Goal: Task Accomplishment & Management: Manage account settings

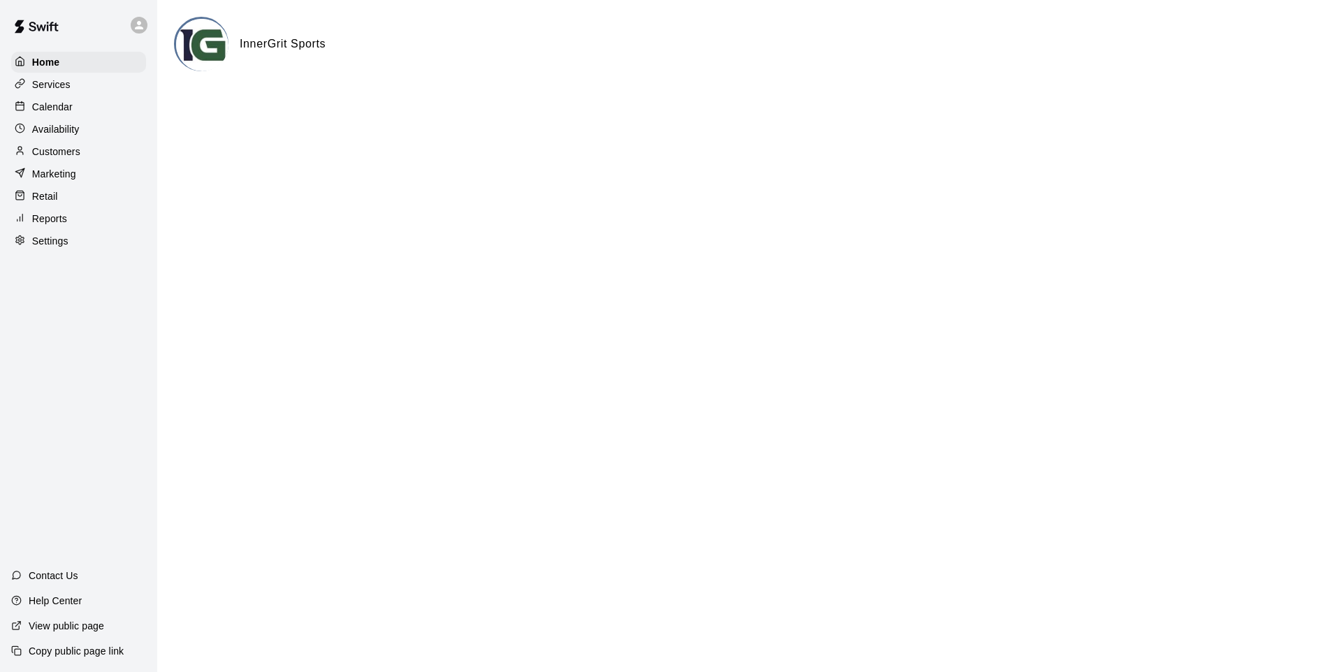
click at [54, 110] on p "Calendar" at bounding box center [52, 107] width 41 height 14
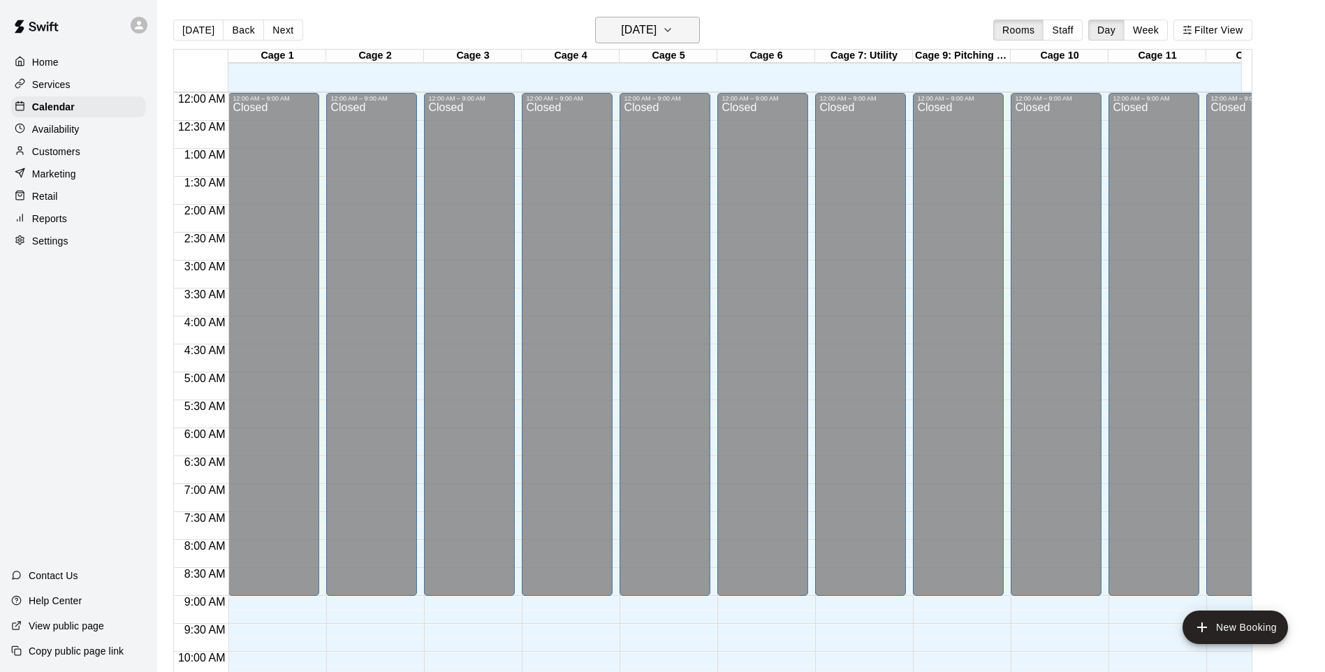
scroll to position [587, 0]
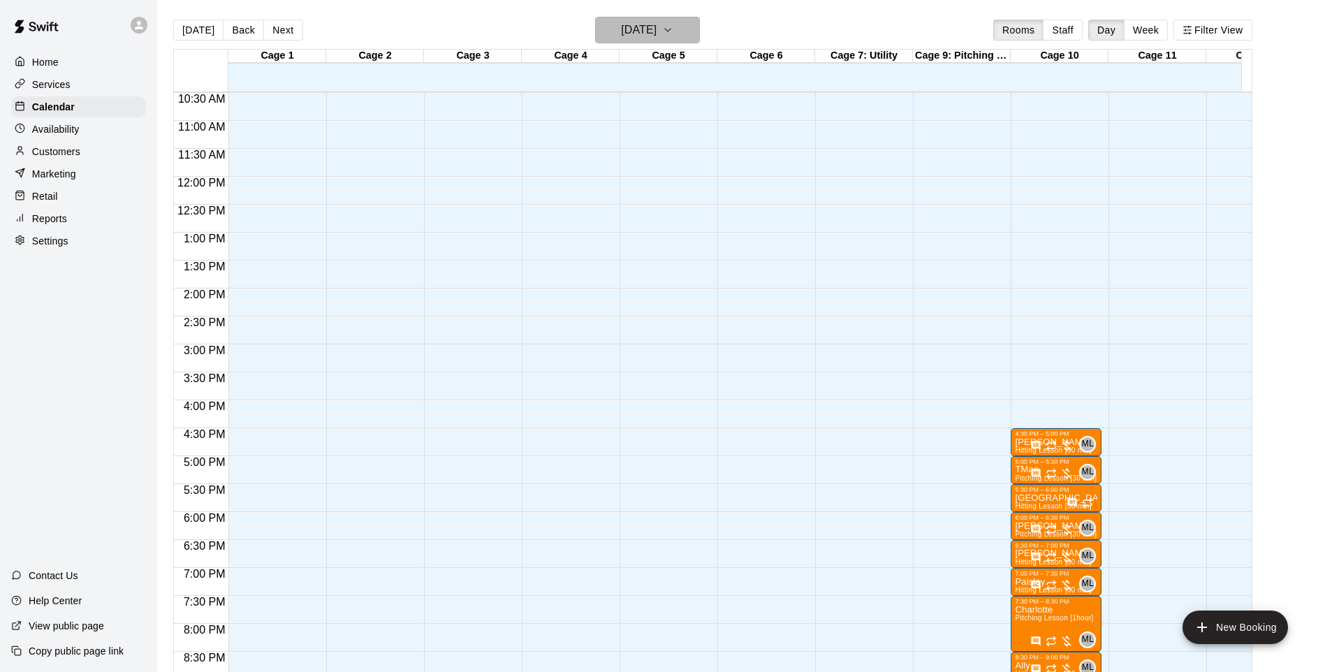
click at [674, 24] on icon "button" at bounding box center [667, 30] width 11 height 17
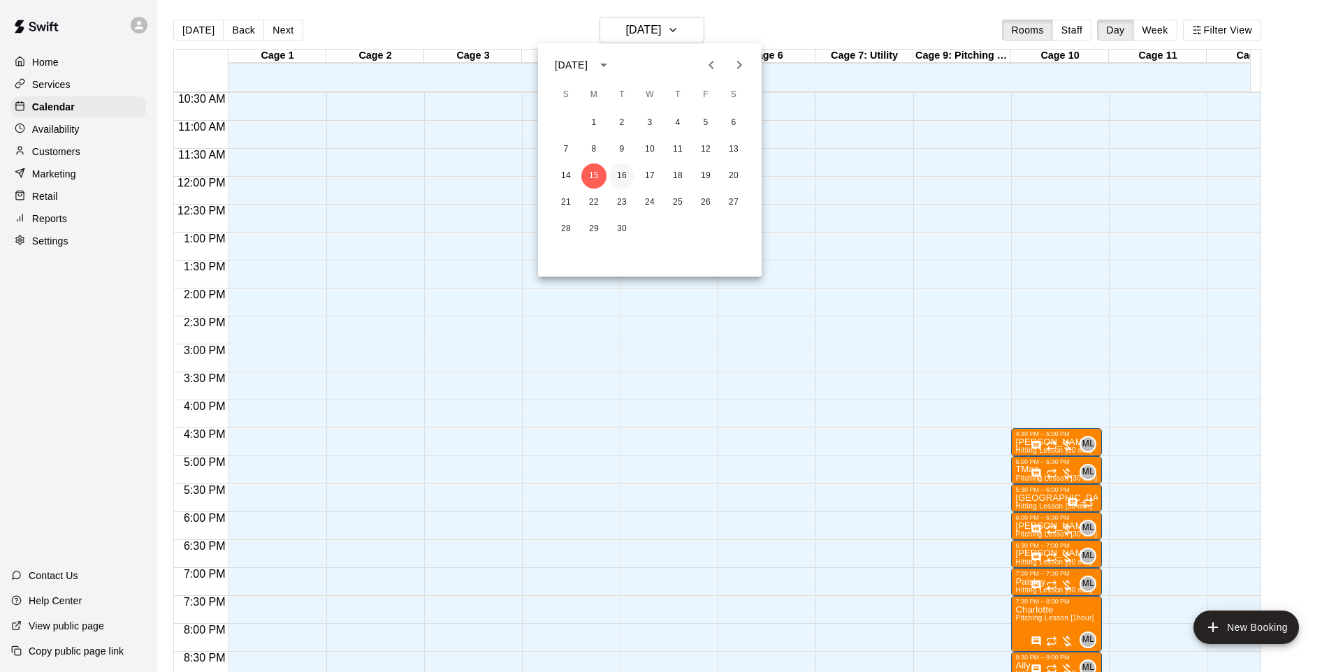
click at [630, 173] on button "16" at bounding box center [621, 175] width 25 height 25
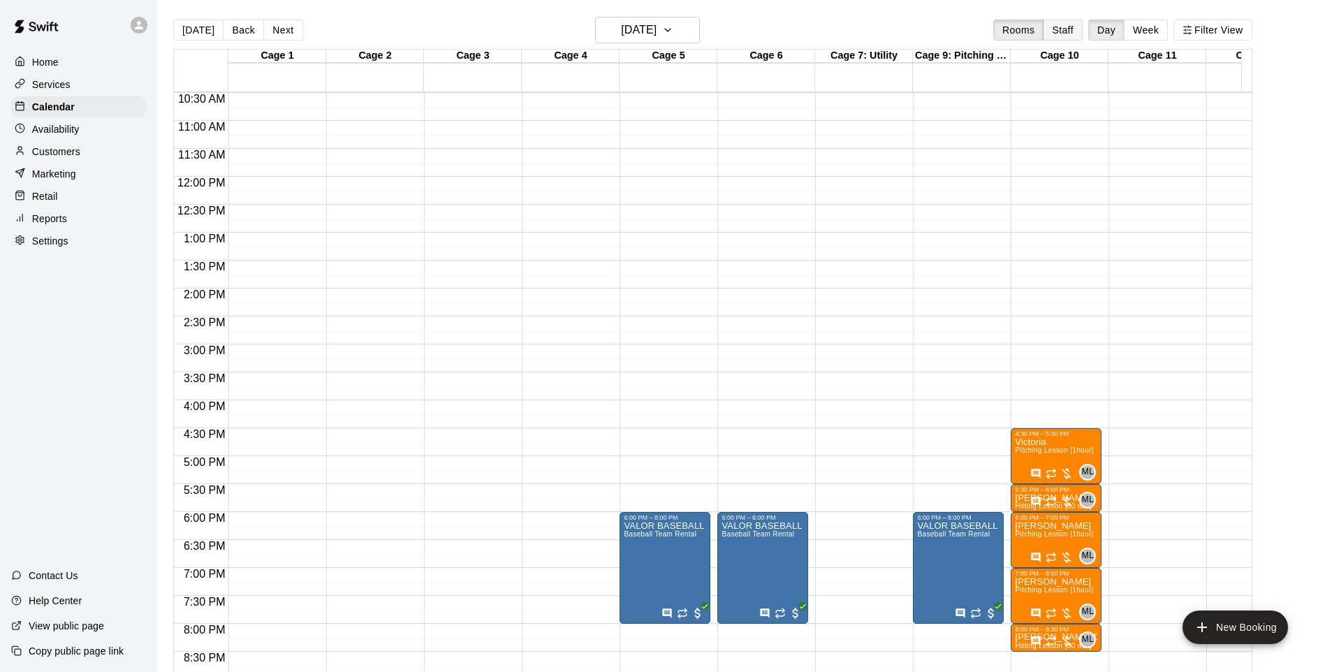
click at [1077, 31] on button "Staff" at bounding box center [1063, 30] width 40 height 21
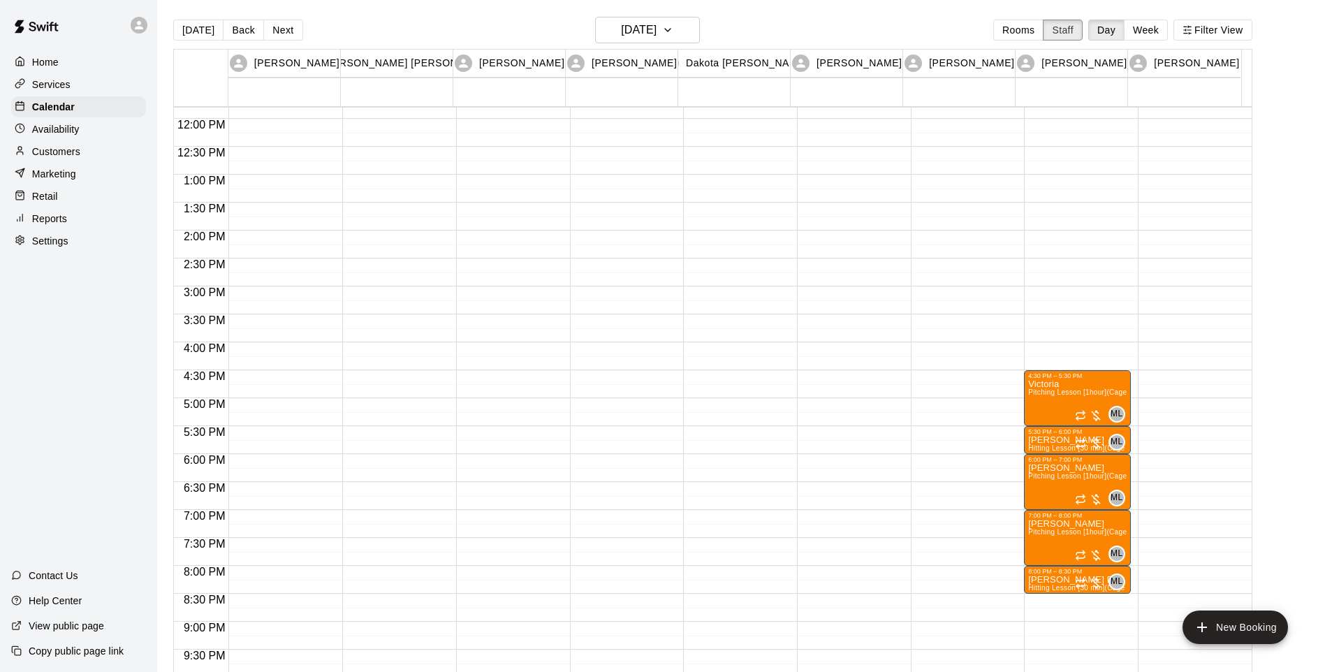
scroll to position [727, 0]
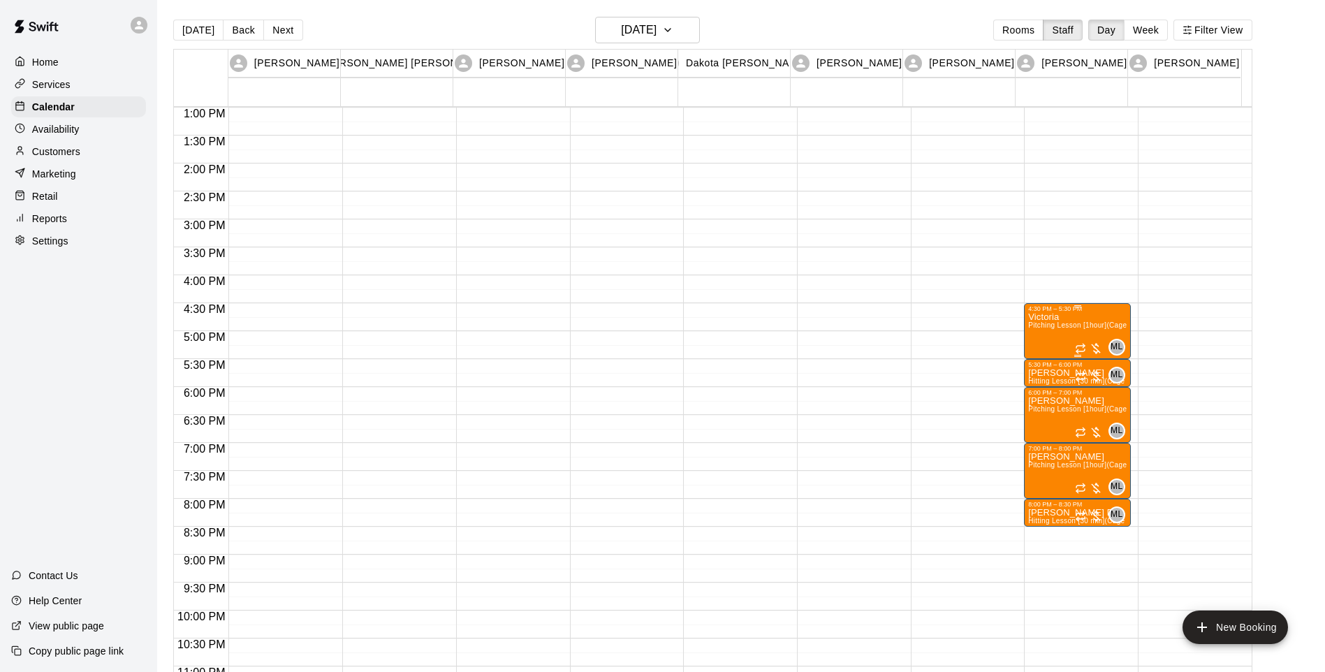
click at [1116, 338] on div "[PERSON_NAME] Lesson [1hour] (Cage 10)" at bounding box center [1078, 648] width 99 height 672
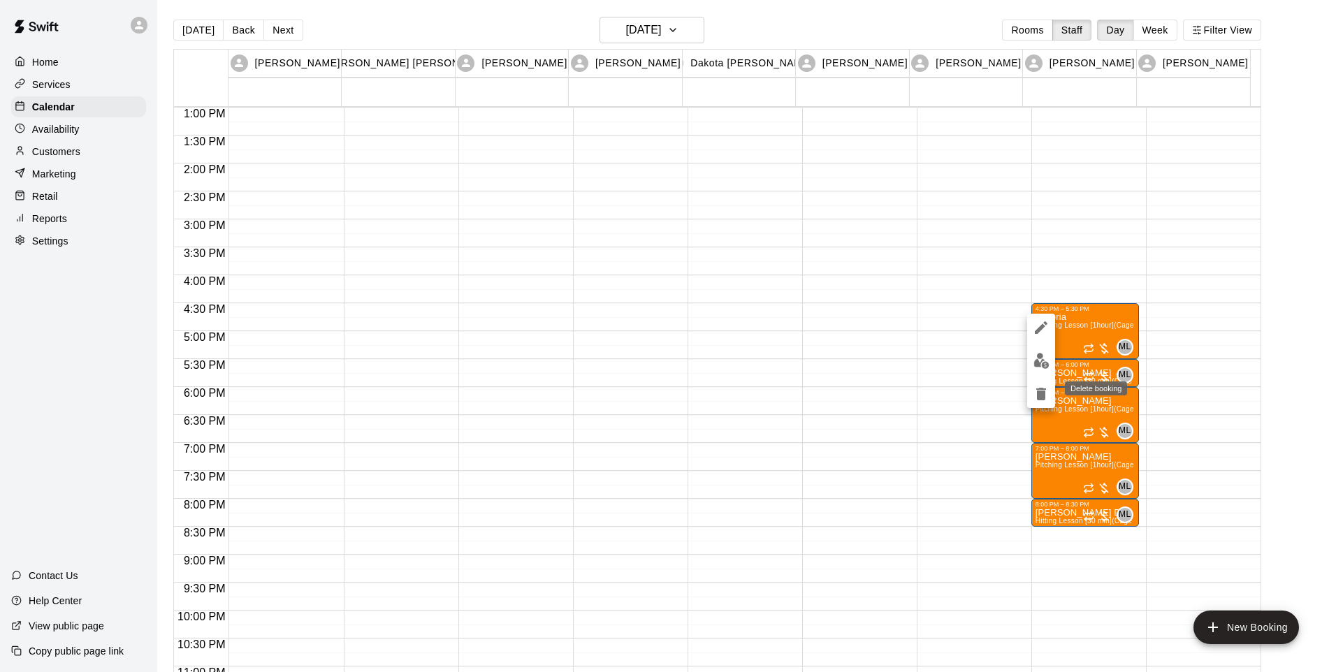
click at [1043, 394] on icon "delete" at bounding box center [1041, 394] width 10 height 13
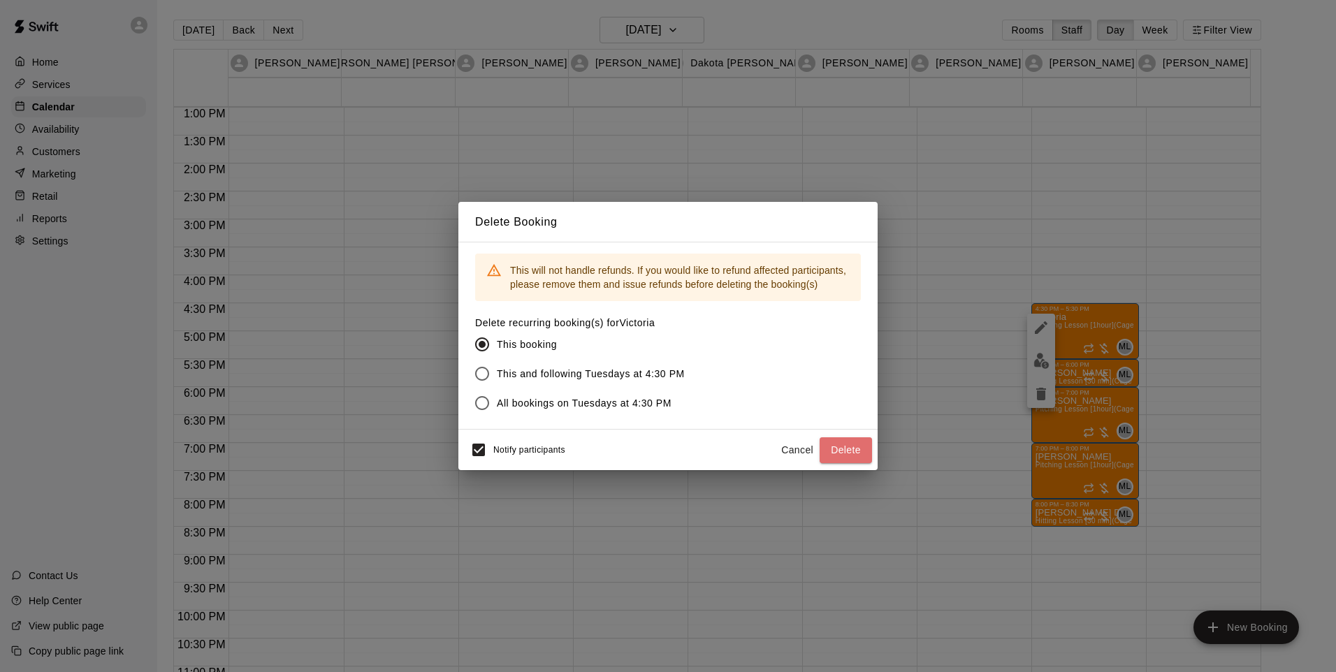
drag, startPoint x: 862, startPoint y: 453, endPoint x: 968, endPoint y: 411, distance: 115.1
click at [862, 454] on button "Delete" at bounding box center [846, 450] width 52 height 26
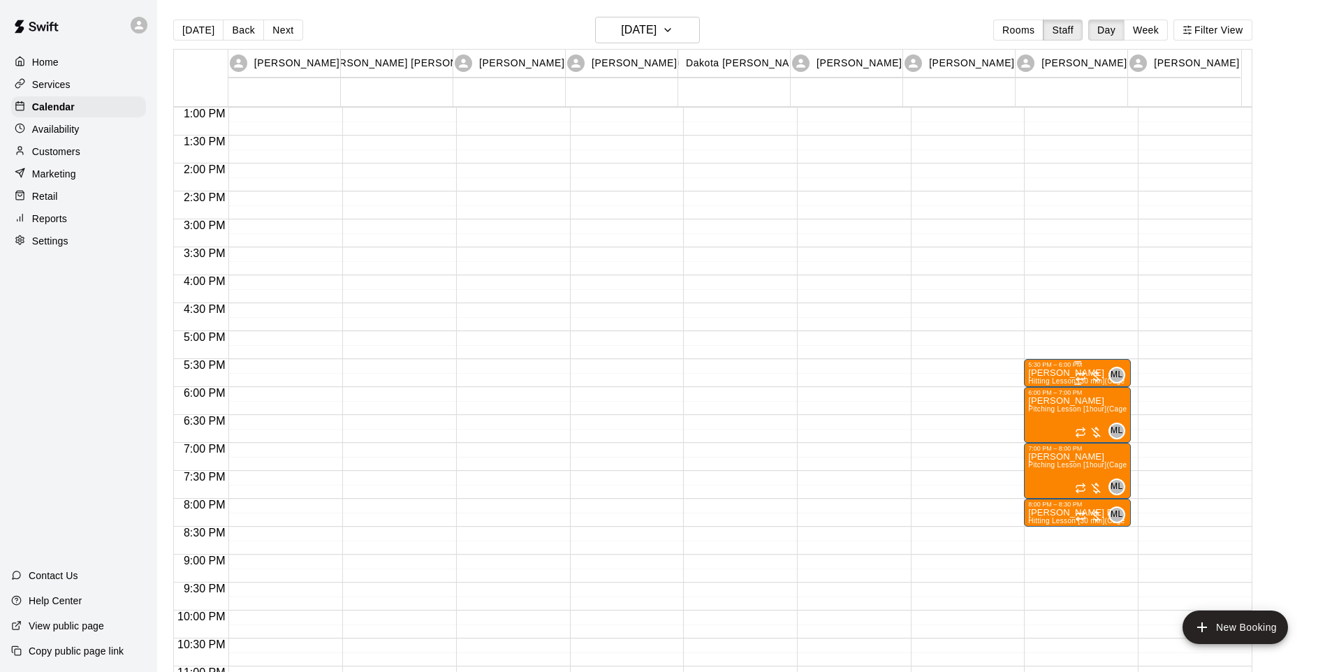
click at [1098, 370] on div at bounding box center [1089, 377] width 28 height 14
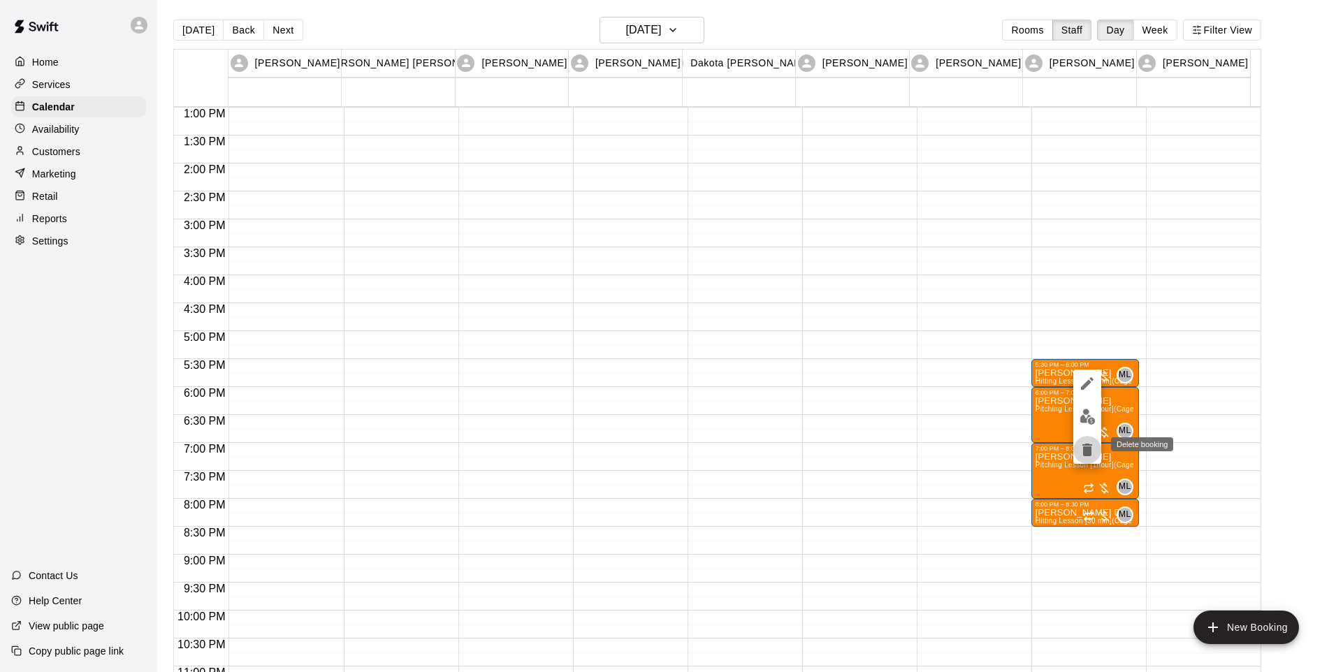
click at [1080, 446] on icon "delete" at bounding box center [1087, 450] width 17 height 17
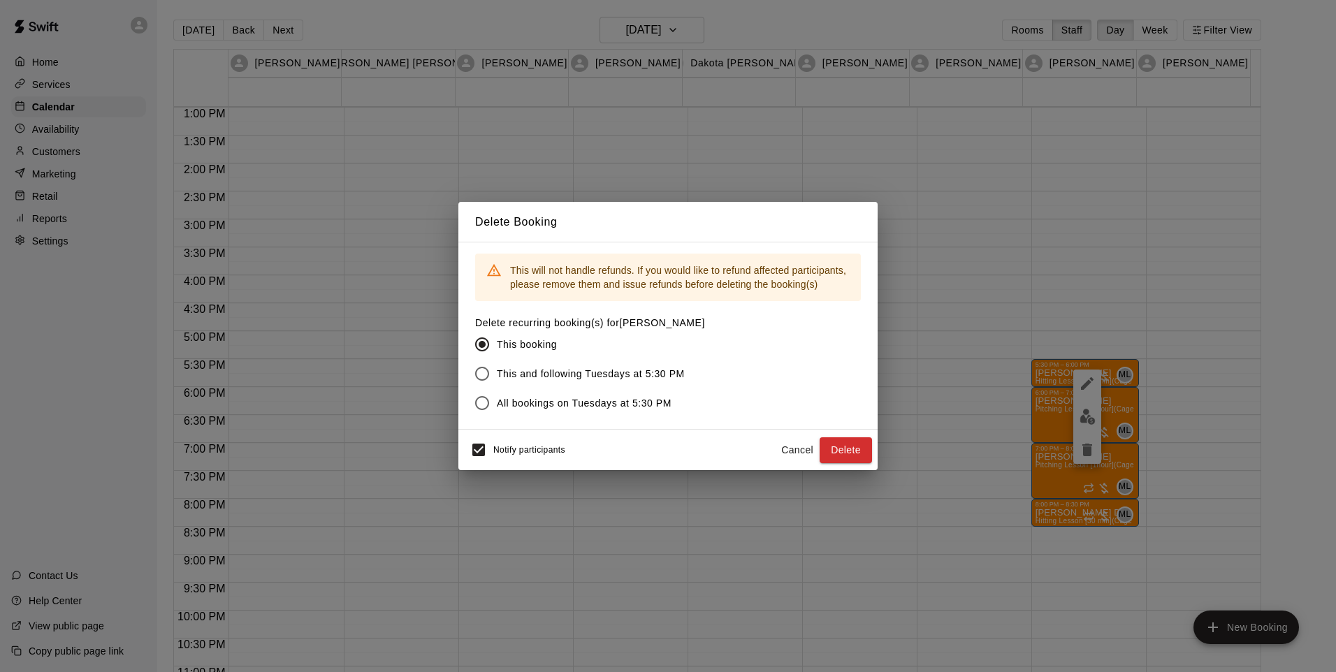
click at [868, 436] on div "Notify participants Cancel Delete" at bounding box center [668, 449] width 408 height 29
click at [857, 449] on button "Delete" at bounding box center [846, 450] width 52 height 26
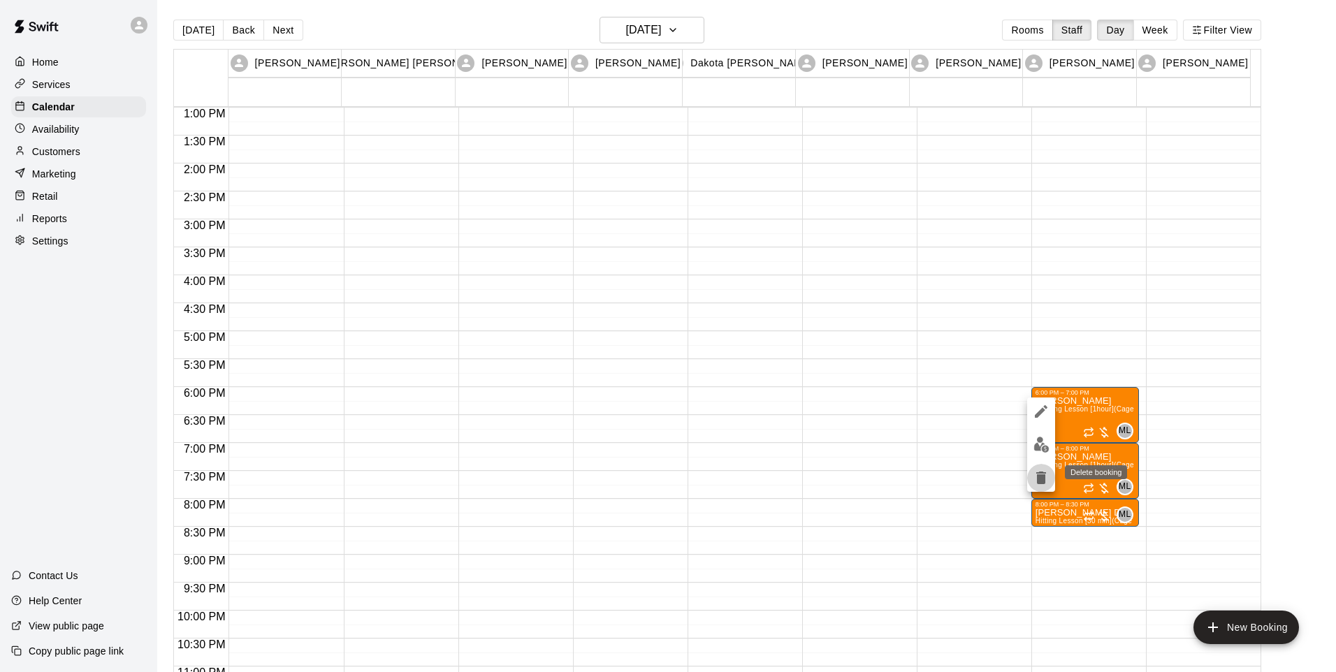
click at [1038, 478] on icon "delete" at bounding box center [1041, 478] width 10 height 13
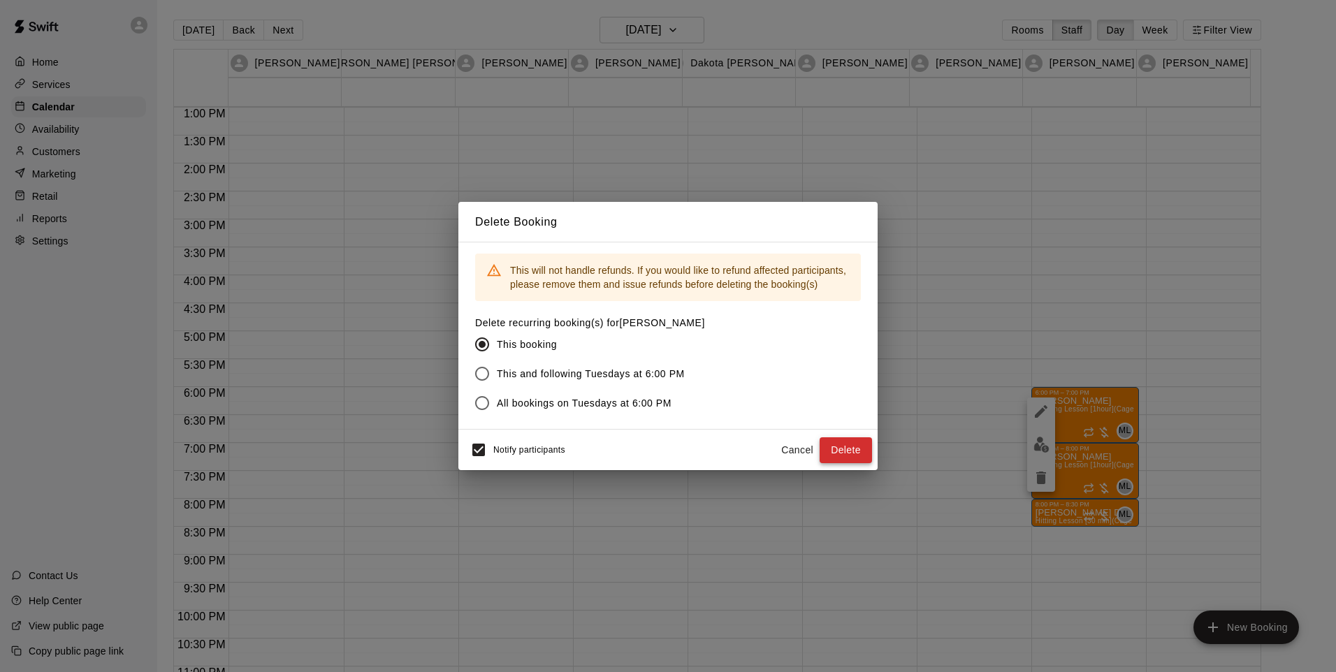
click at [844, 446] on button "Delete" at bounding box center [846, 450] width 52 height 26
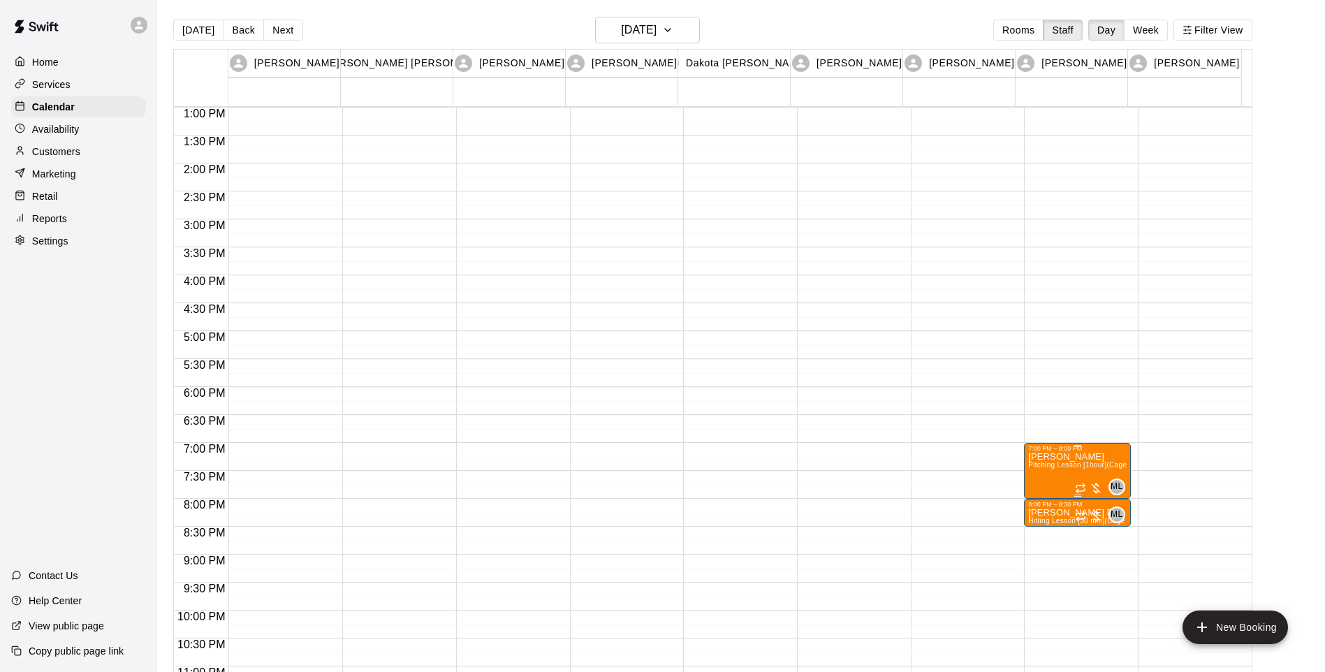
click at [1091, 452] on div "7:00 PM – 8:00 PM" at bounding box center [1078, 448] width 99 height 7
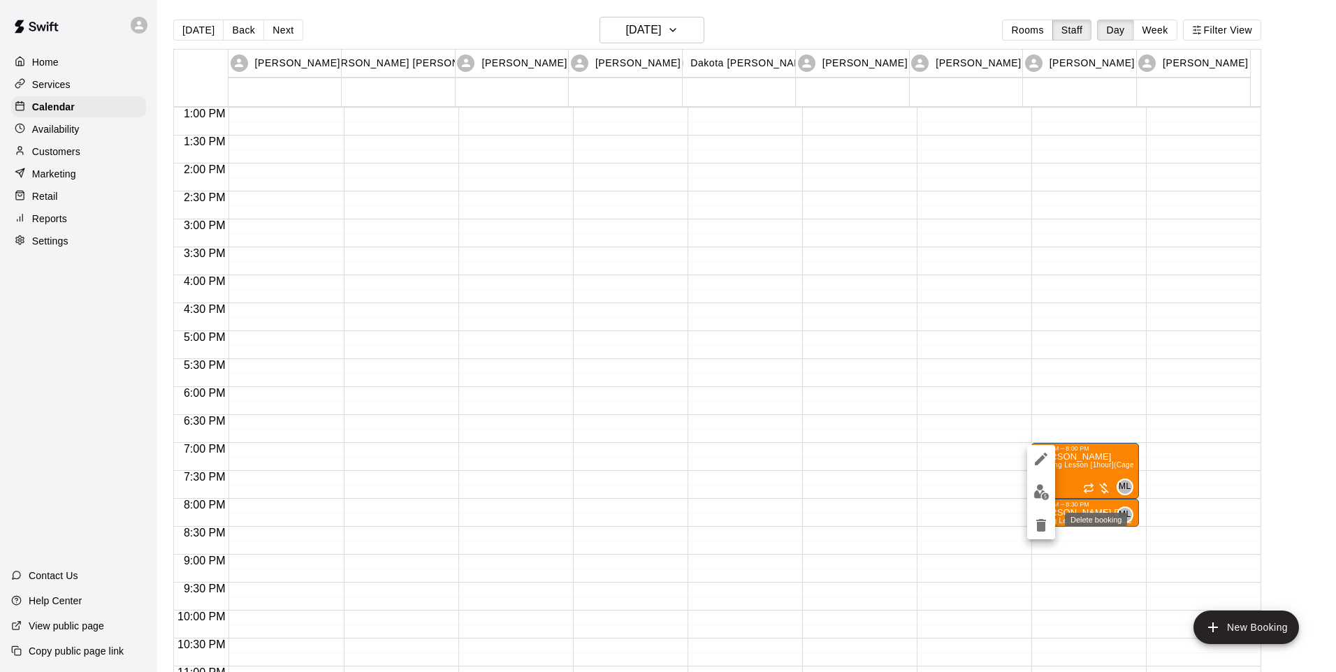
click at [1043, 523] on icon "delete" at bounding box center [1041, 525] width 10 height 13
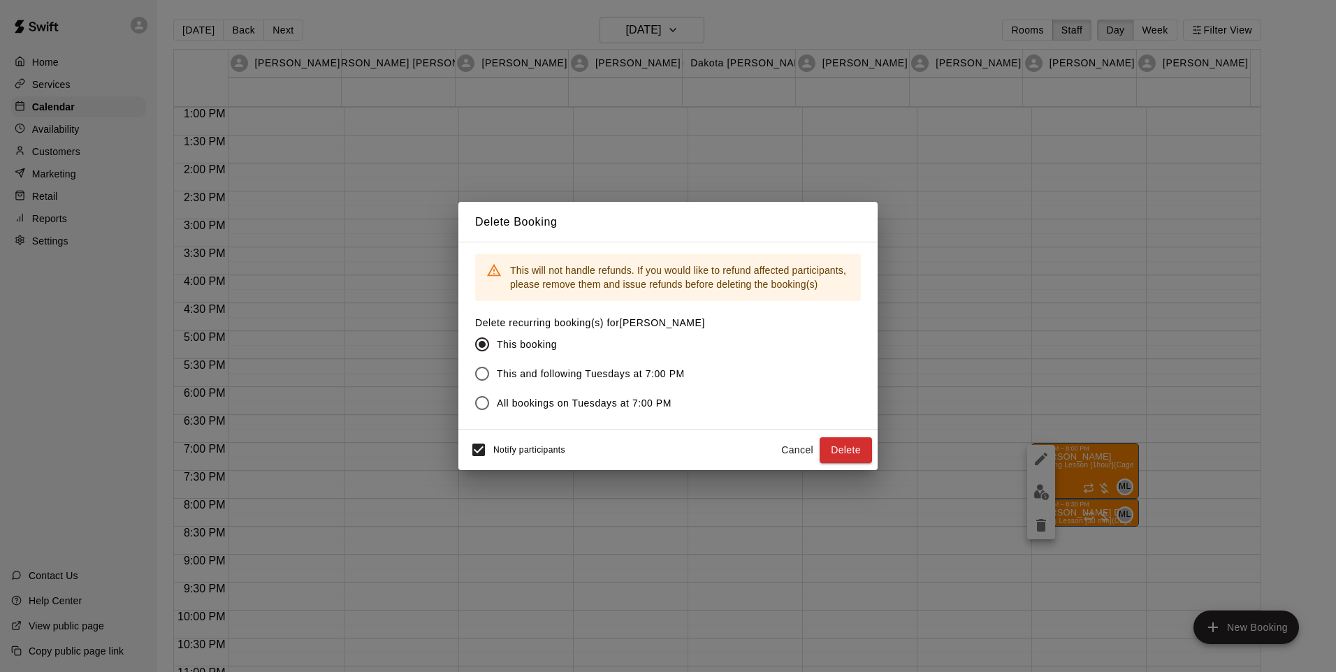
drag, startPoint x: 848, startPoint y: 453, endPoint x: 1147, endPoint y: 517, distance: 305.9
click at [848, 453] on button "Delete" at bounding box center [846, 450] width 52 height 26
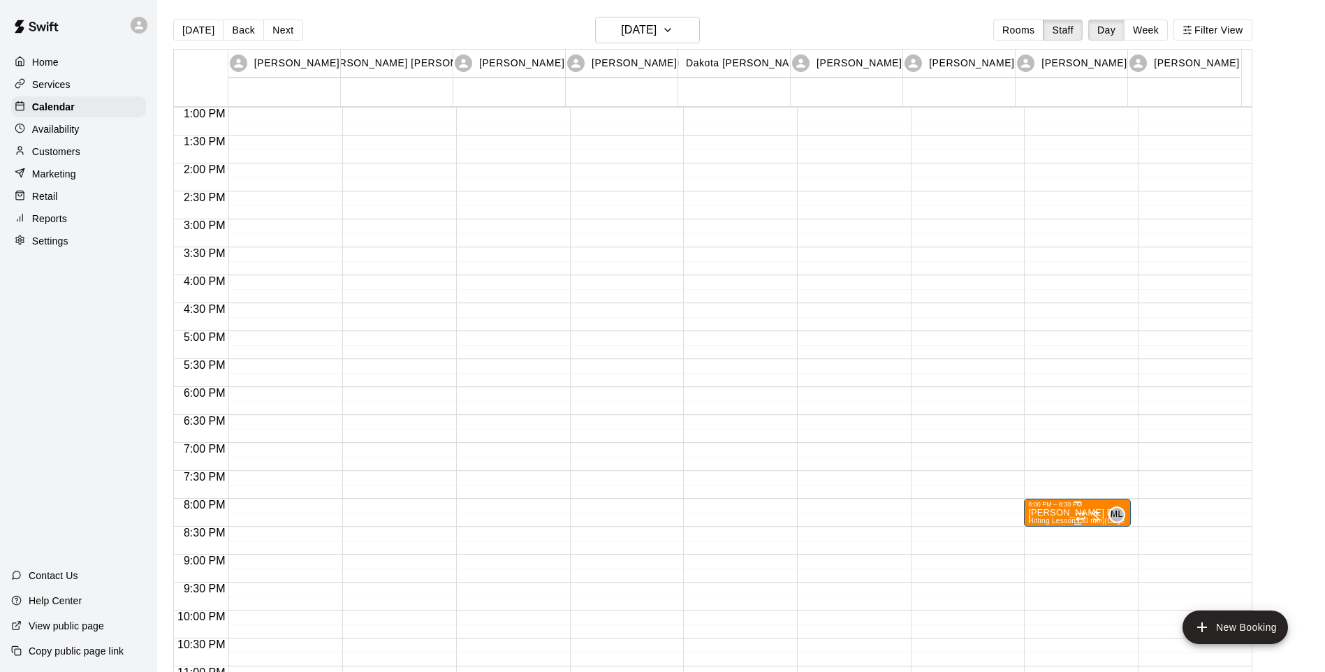
click at [1105, 509] on div "ML 0" at bounding box center [1100, 515] width 50 height 17
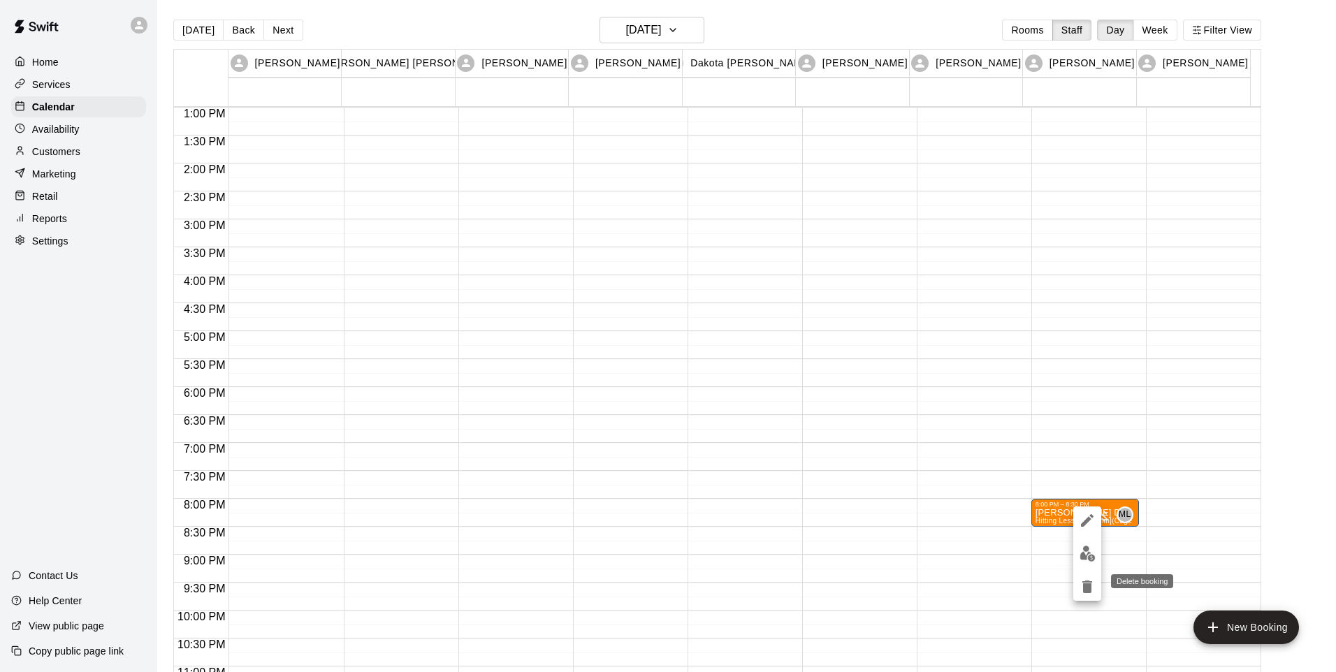
click at [1088, 587] on icon "delete" at bounding box center [1087, 587] width 10 height 13
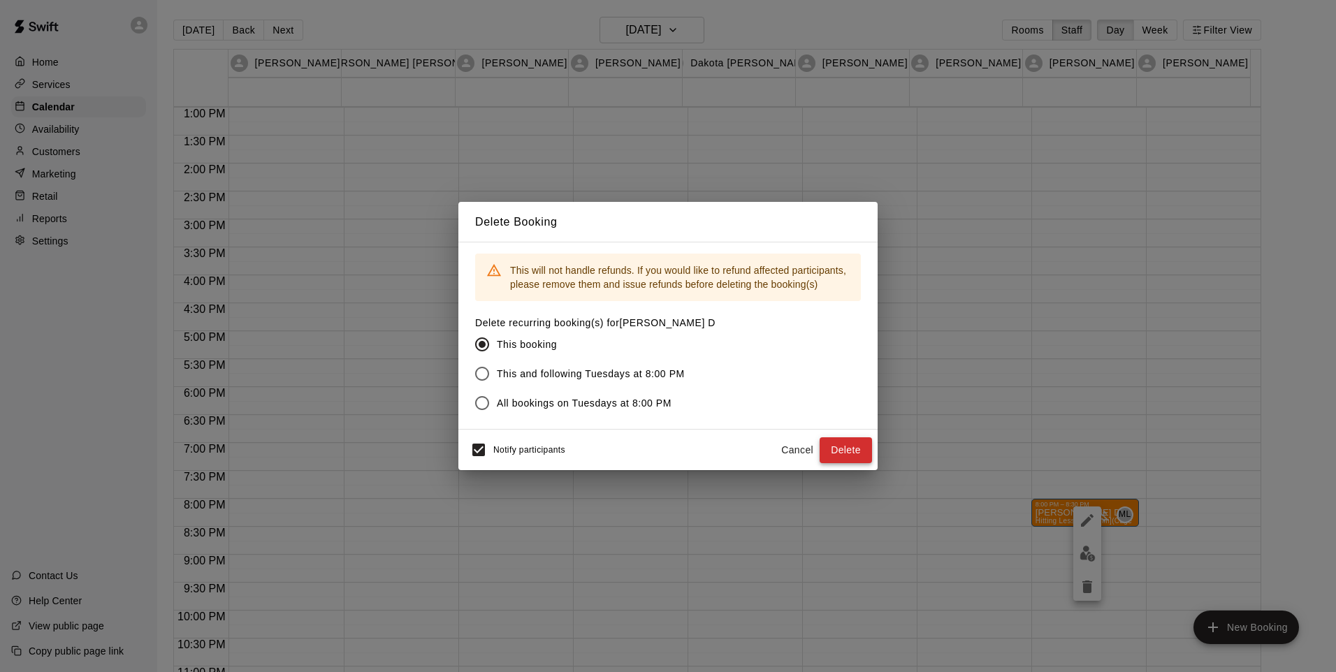
click at [855, 453] on button "Delete" at bounding box center [846, 450] width 52 height 26
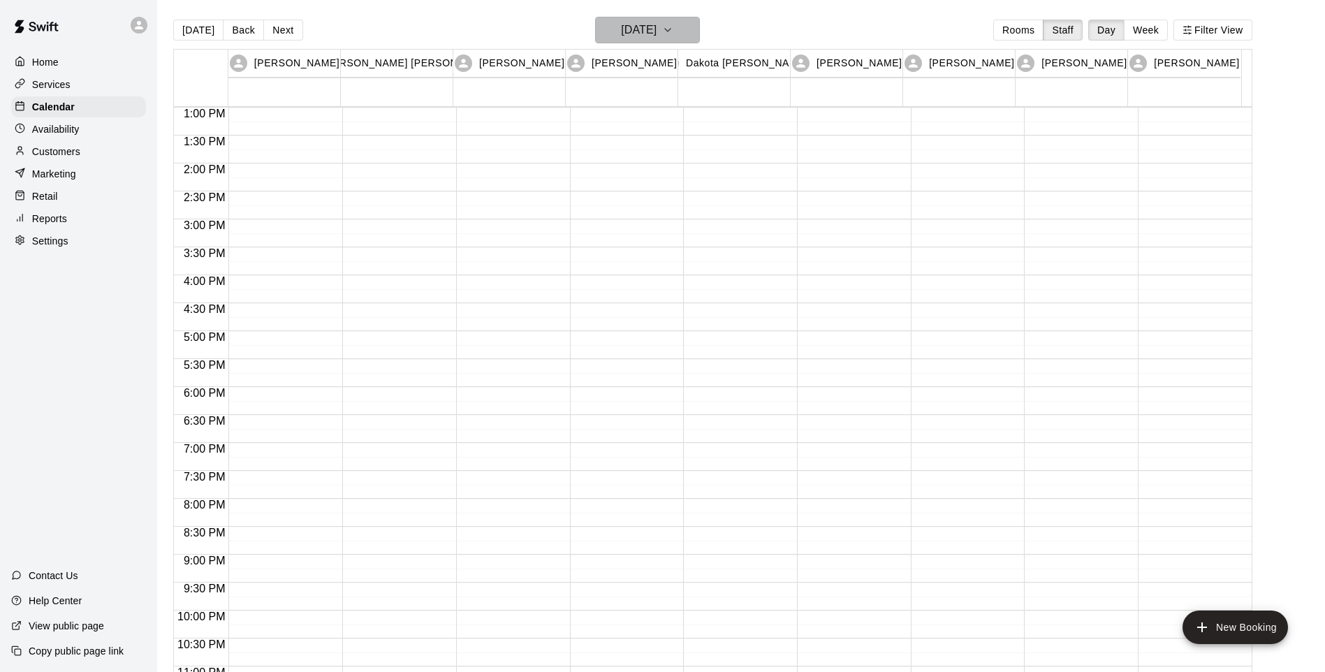
click at [674, 31] on icon "button" at bounding box center [667, 30] width 11 height 17
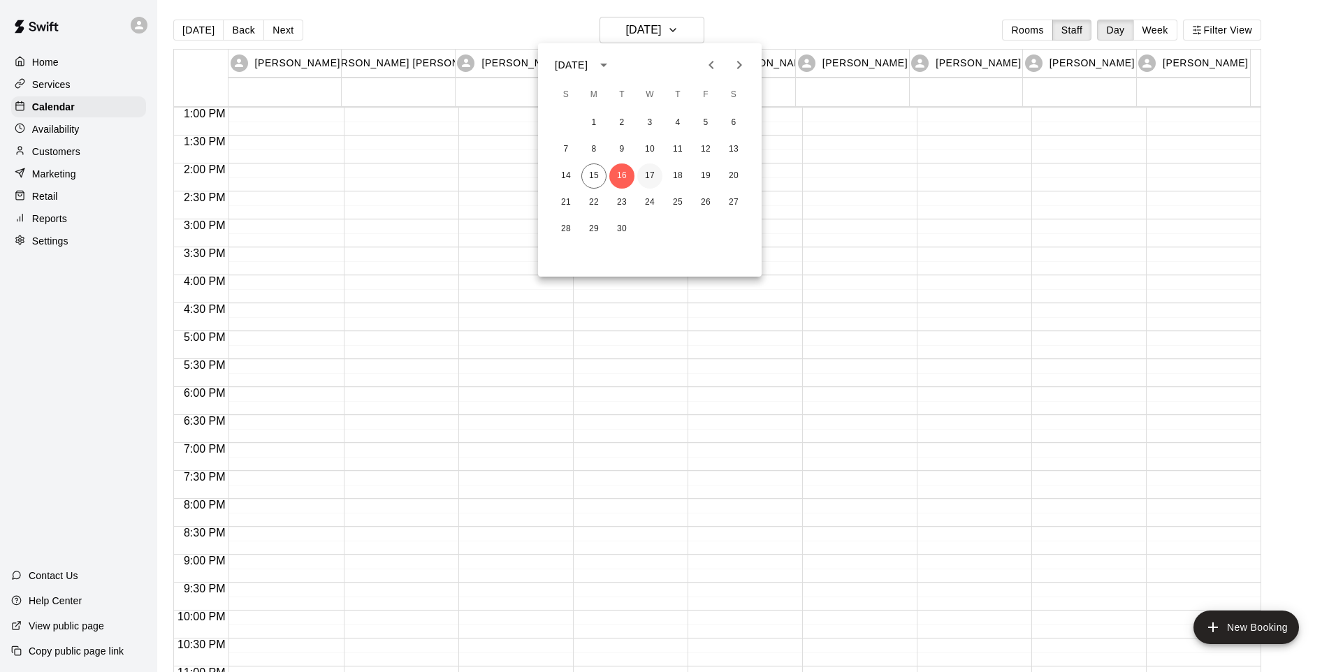
click at [644, 175] on button "17" at bounding box center [649, 175] width 25 height 25
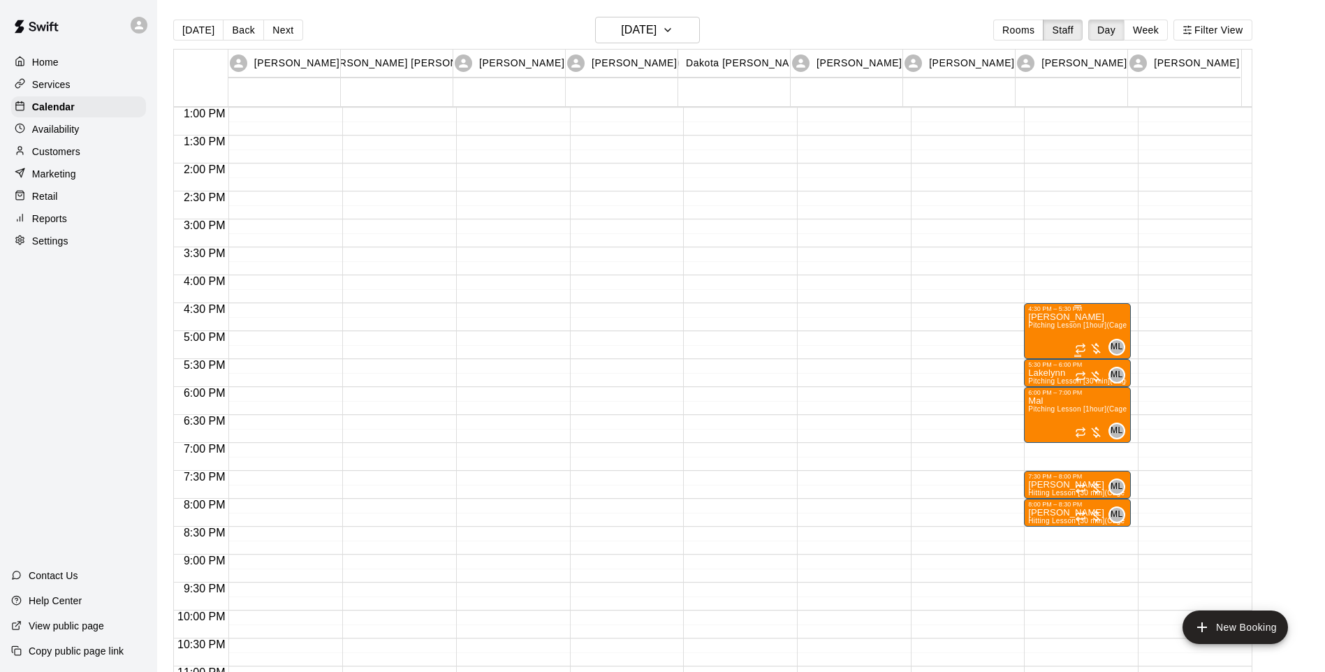
click at [1100, 326] on span "Pitching Lesson [1hour] (Cage 10)" at bounding box center [1085, 325] width 112 height 8
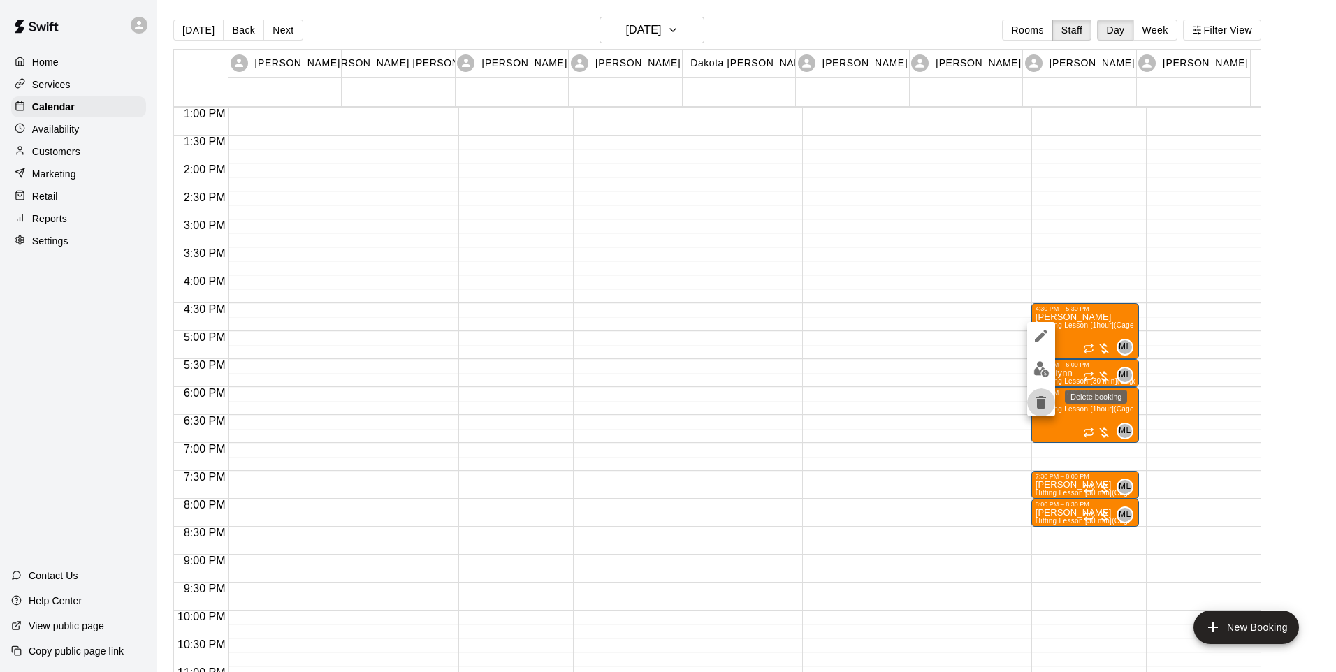
click at [1042, 405] on icon "delete" at bounding box center [1041, 402] width 10 height 13
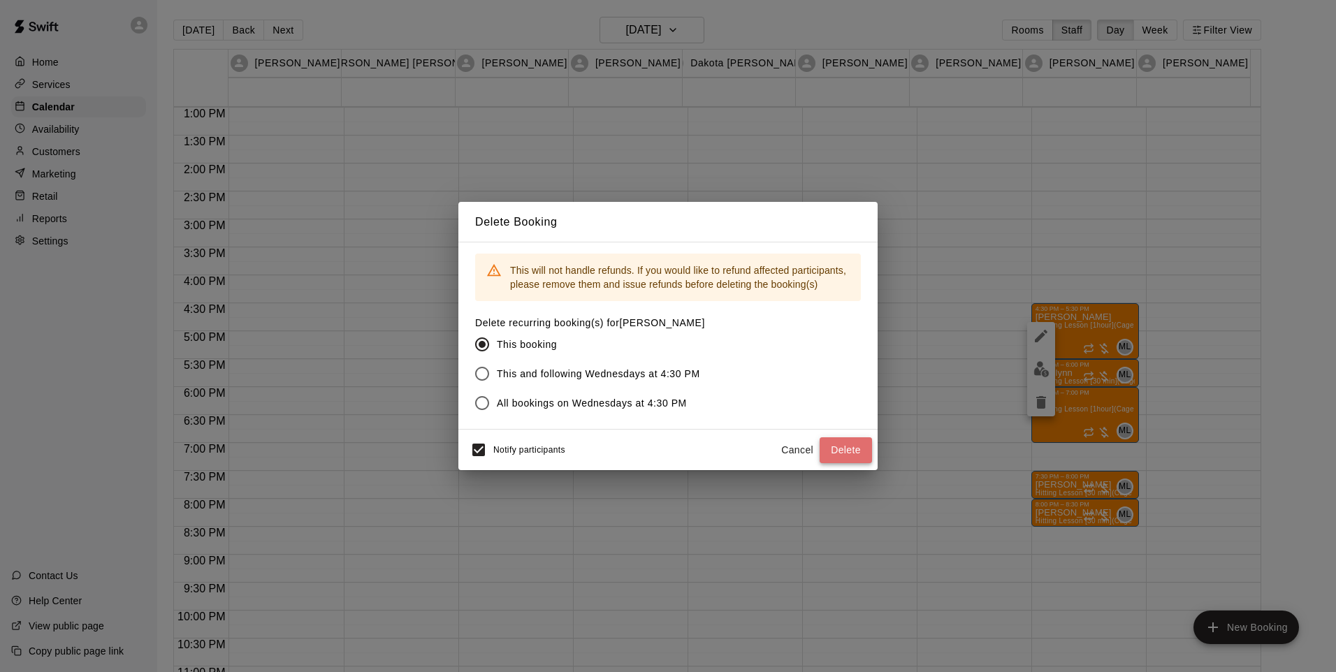
click at [845, 449] on button "Delete" at bounding box center [846, 450] width 52 height 26
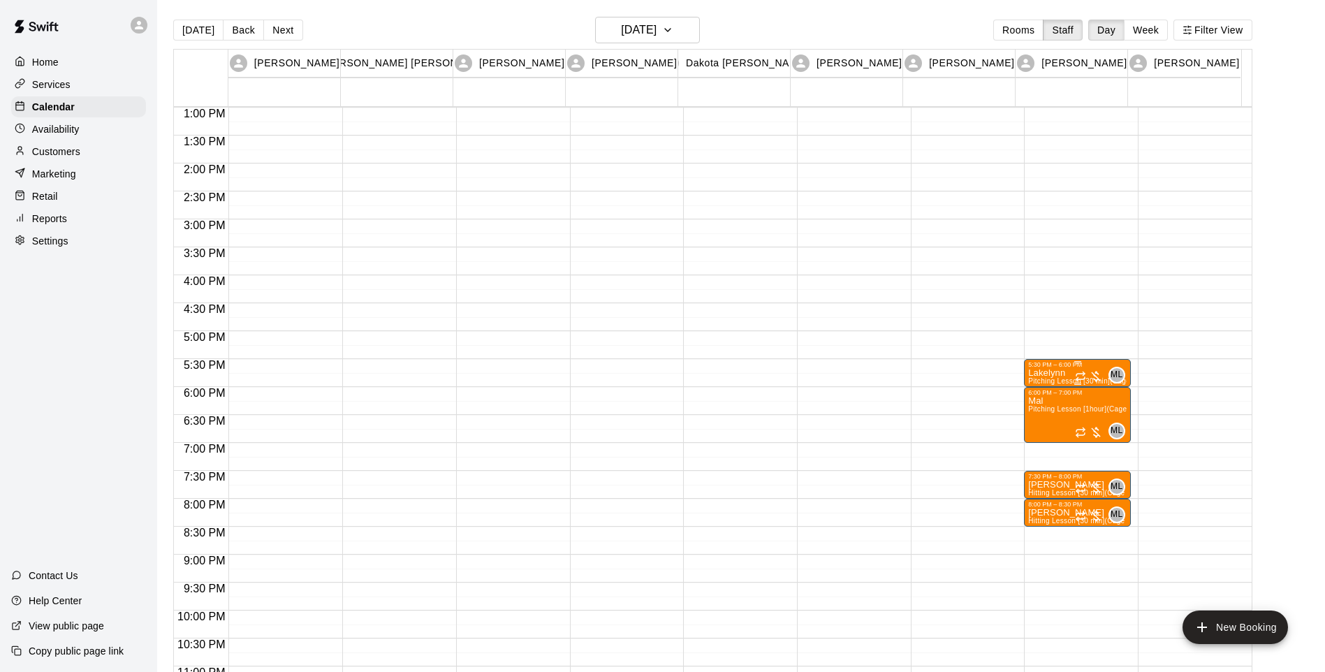
click at [1097, 369] on div "ML 0" at bounding box center [1100, 375] width 50 height 17
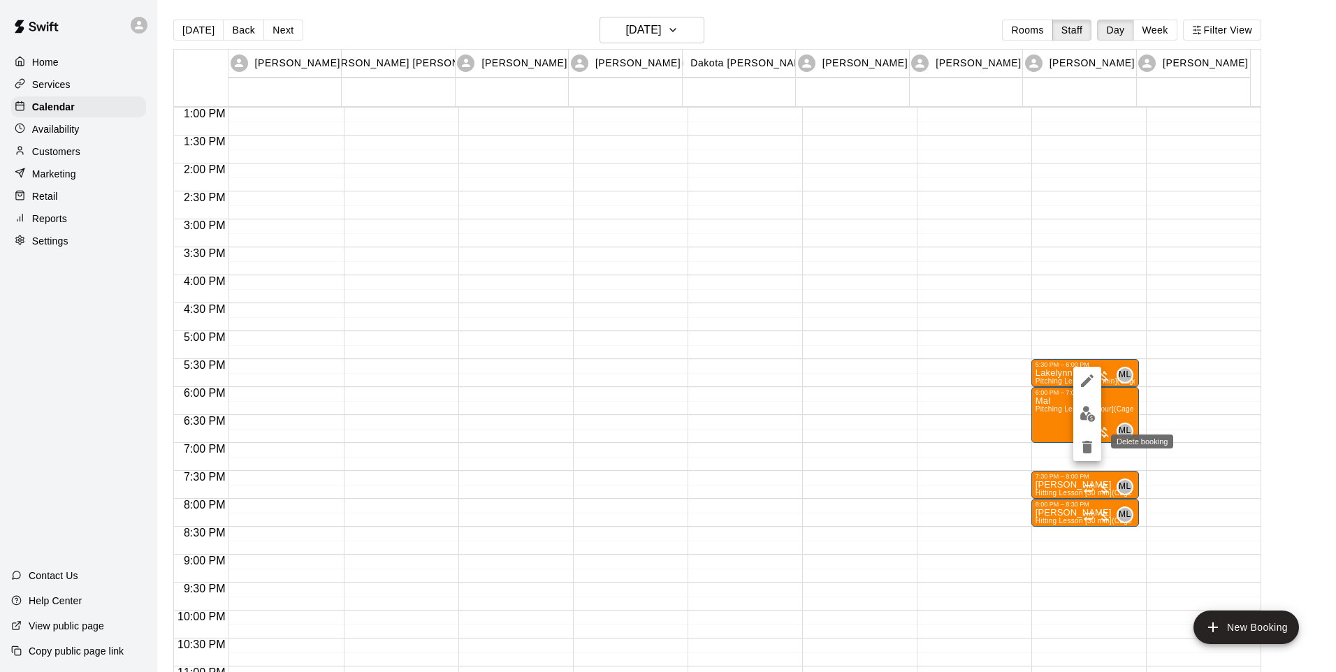
click at [1092, 444] on icon "delete" at bounding box center [1087, 447] width 17 height 17
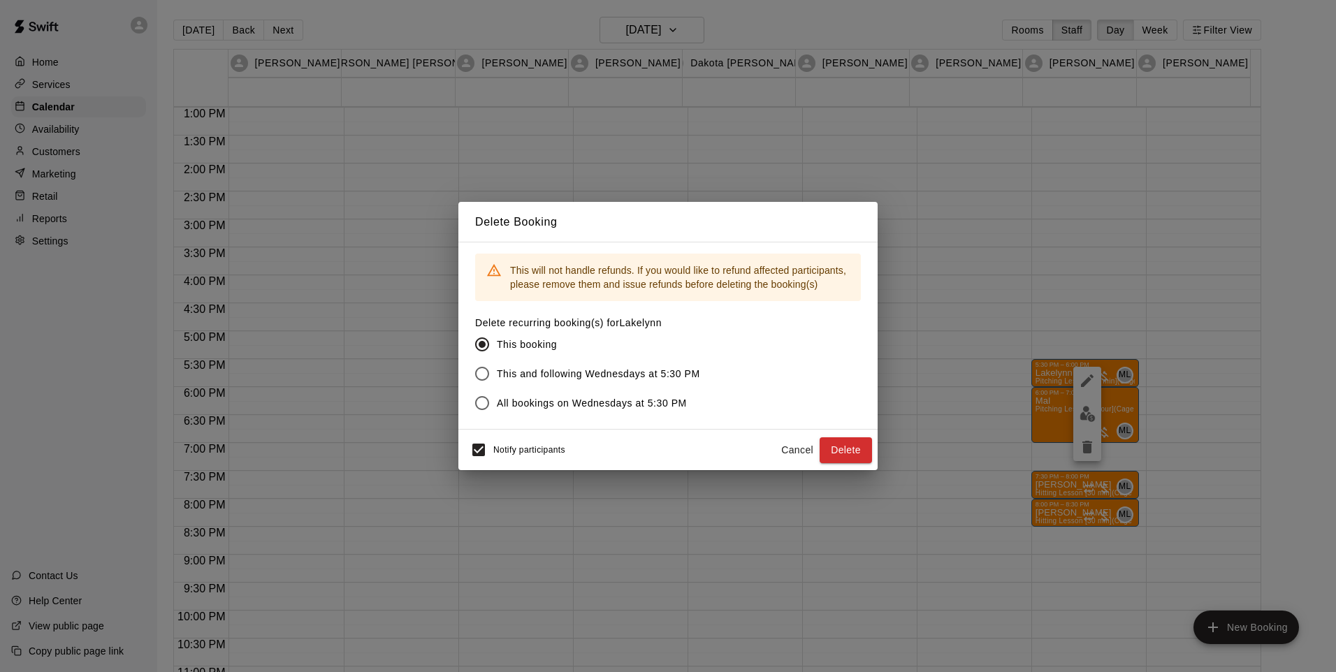
drag, startPoint x: 862, startPoint y: 446, endPoint x: 916, endPoint y: 435, distance: 55.8
click at [862, 447] on button "Delete" at bounding box center [846, 450] width 52 height 26
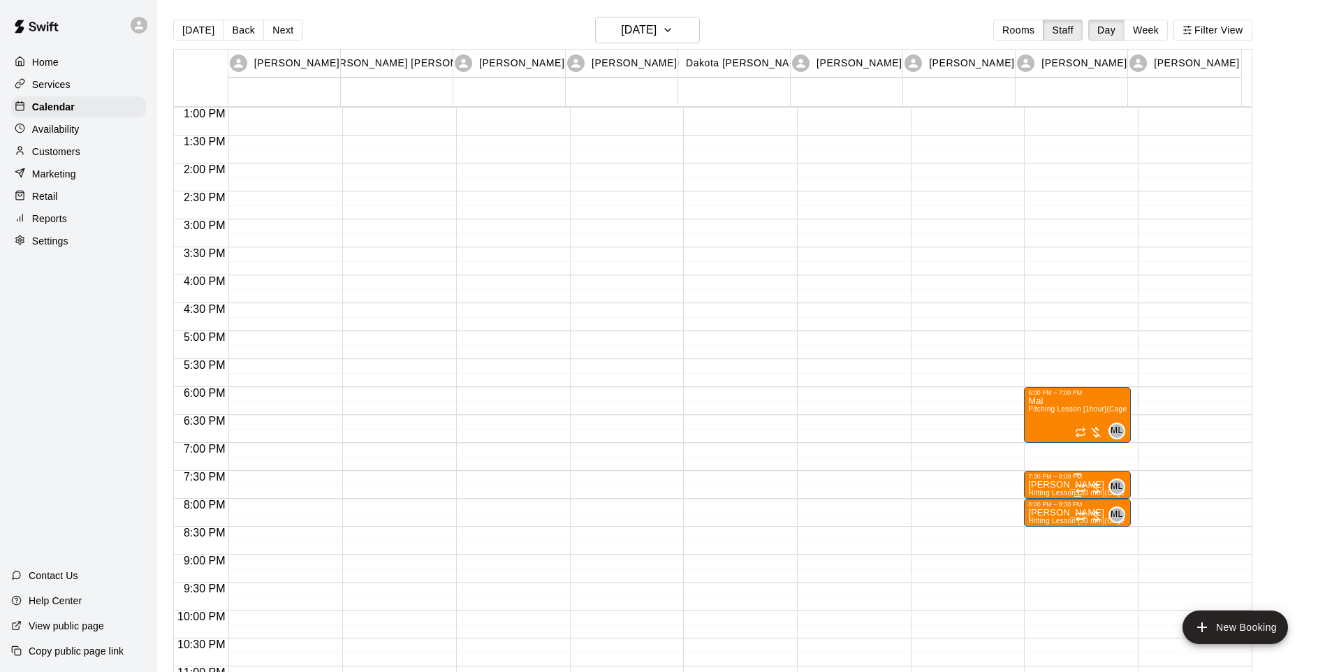
click at [1112, 408] on span "Pitching Lesson [1hour] (Cage 10)" at bounding box center [1085, 409] width 112 height 8
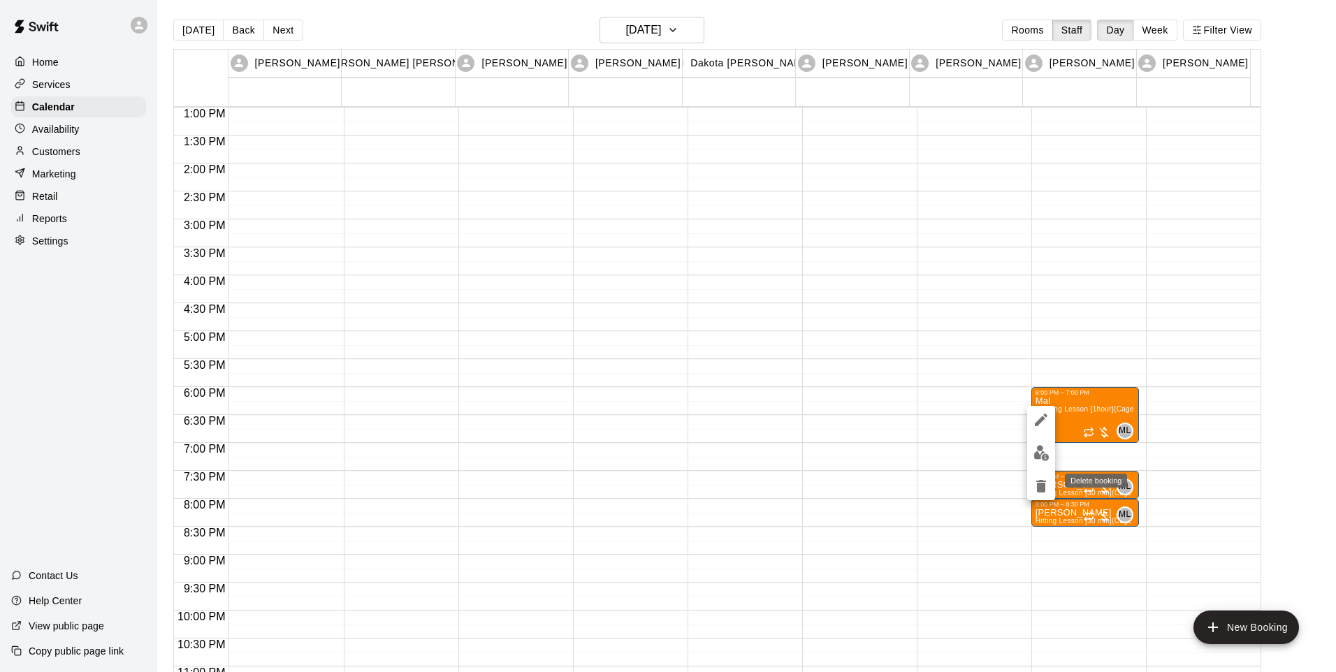
click at [1040, 481] on icon "delete" at bounding box center [1041, 486] width 10 height 13
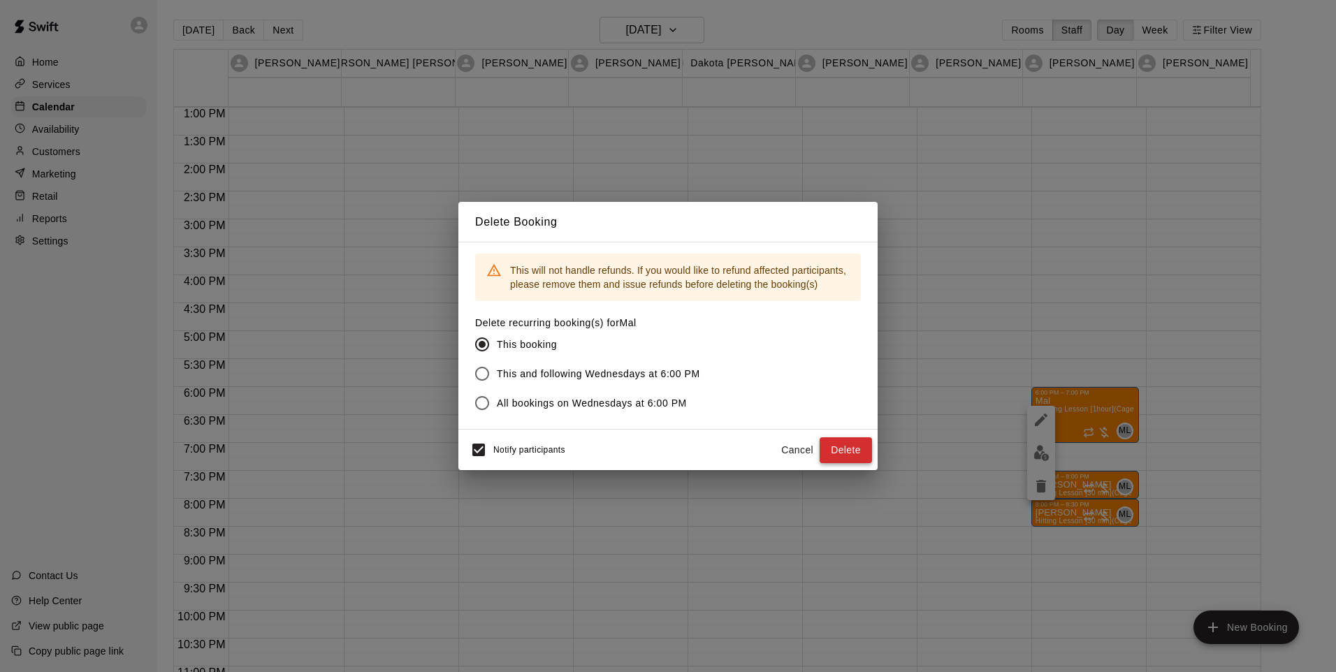
click at [855, 458] on button "Delete" at bounding box center [846, 450] width 52 height 26
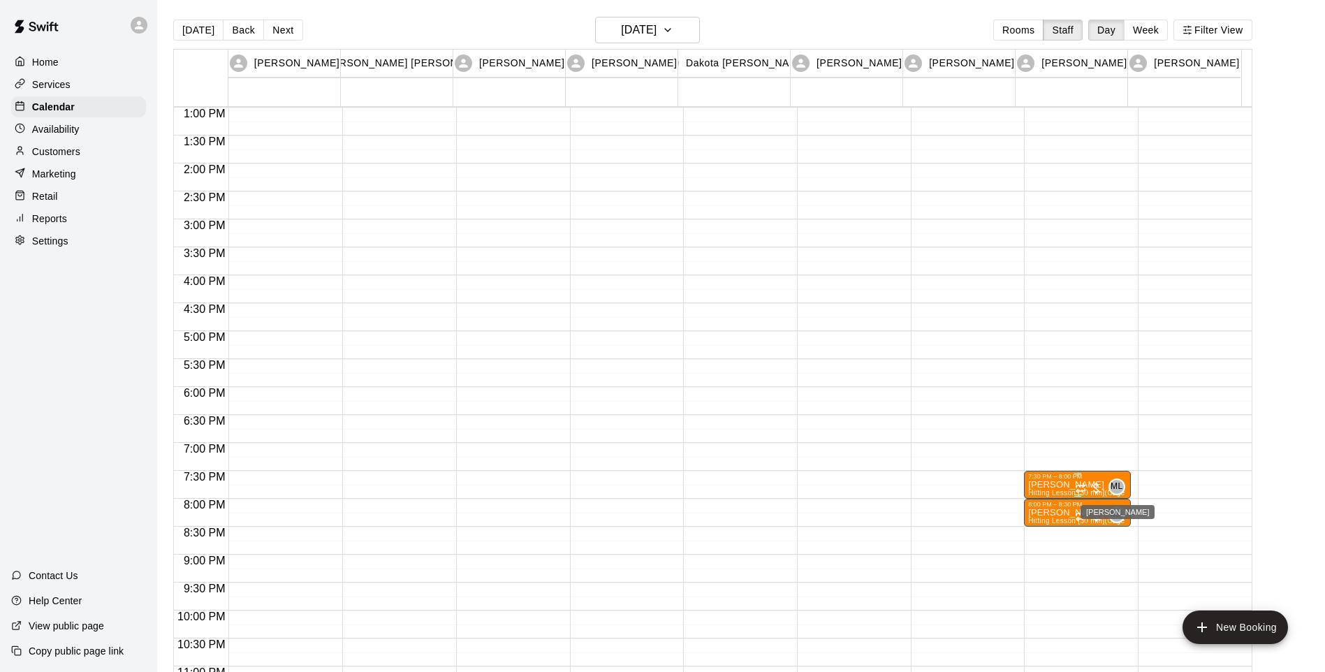
click at [1112, 484] on span "ML" at bounding box center [1117, 487] width 12 height 14
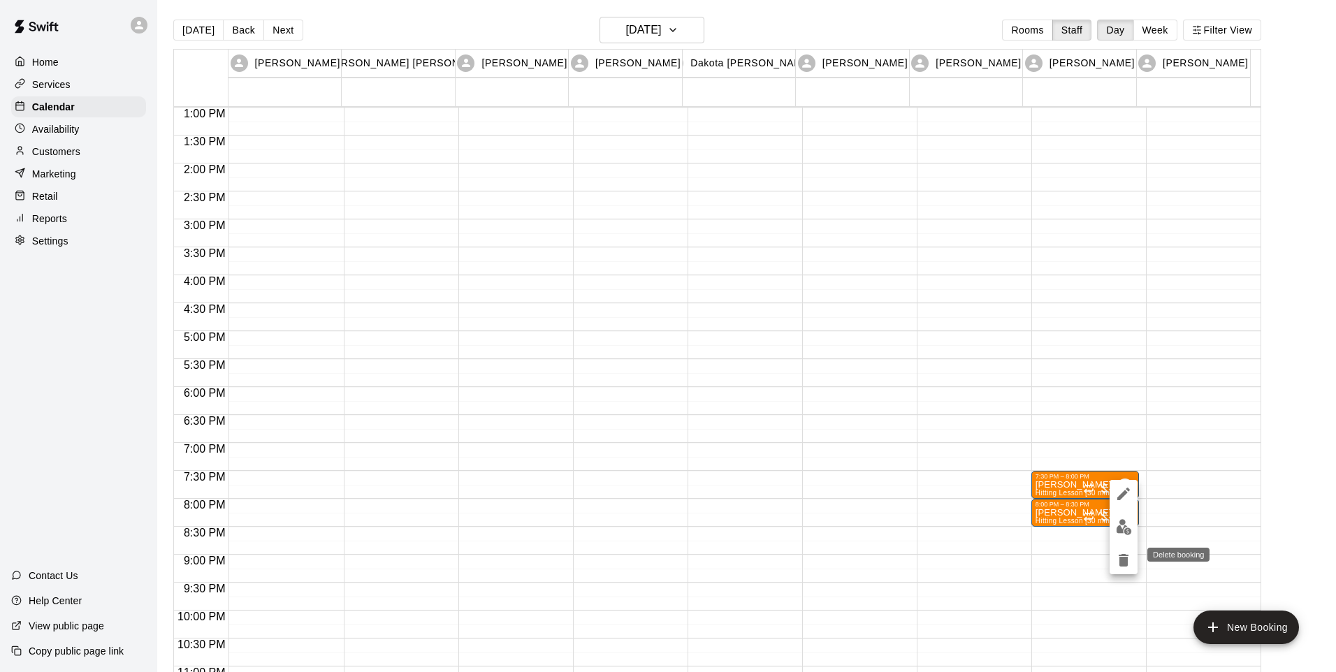
click at [1114, 558] on button "delete" at bounding box center [1124, 560] width 28 height 28
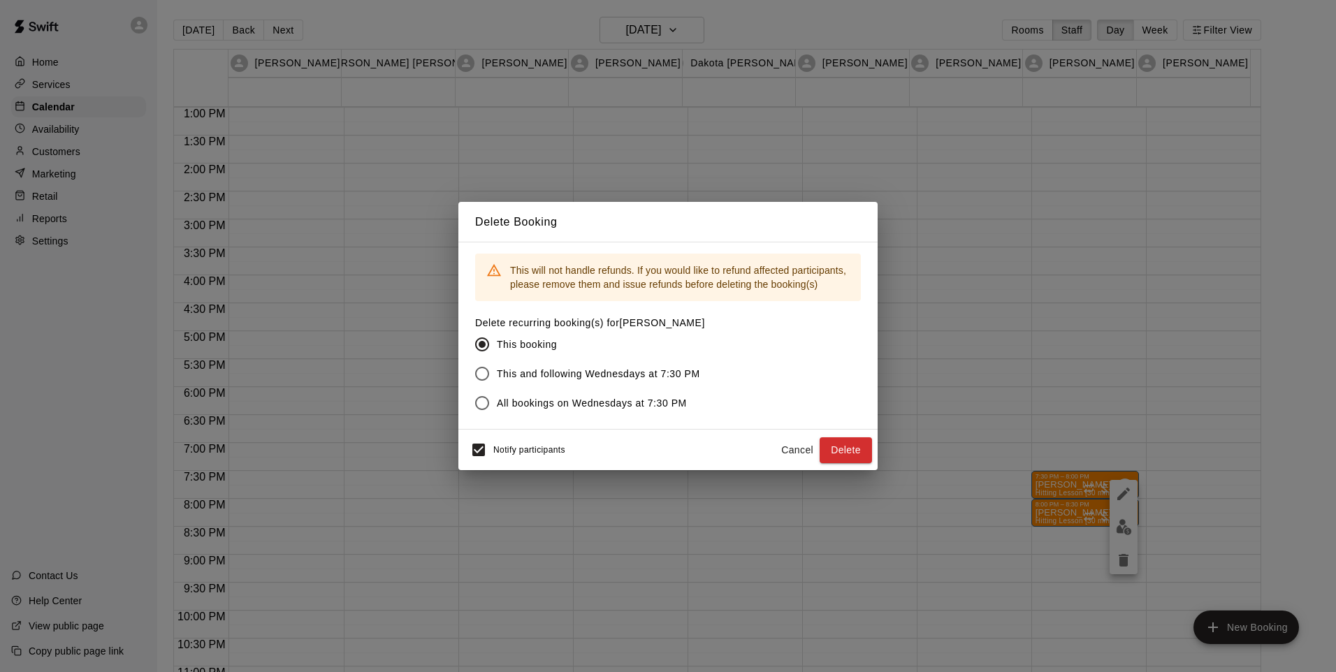
drag, startPoint x: 849, startPoint y: 439, endPoint x: 873, endPoint y: 454, distance: 28.9
click at [850, 439] on button "Delete" at bounding box center [846, 450] width 52 height 26
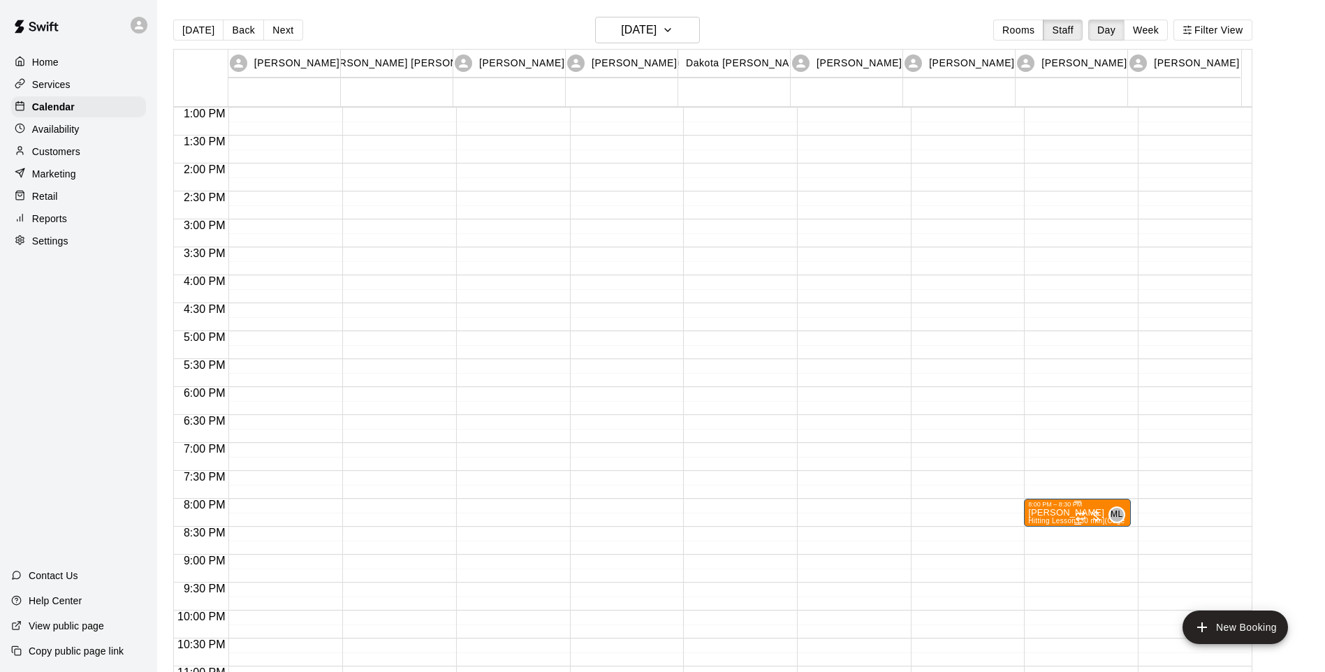
click at [1100, 506] on div "8:00 PM – 8:30 PM" at bounding box center [1078, 504] width 99 height 7
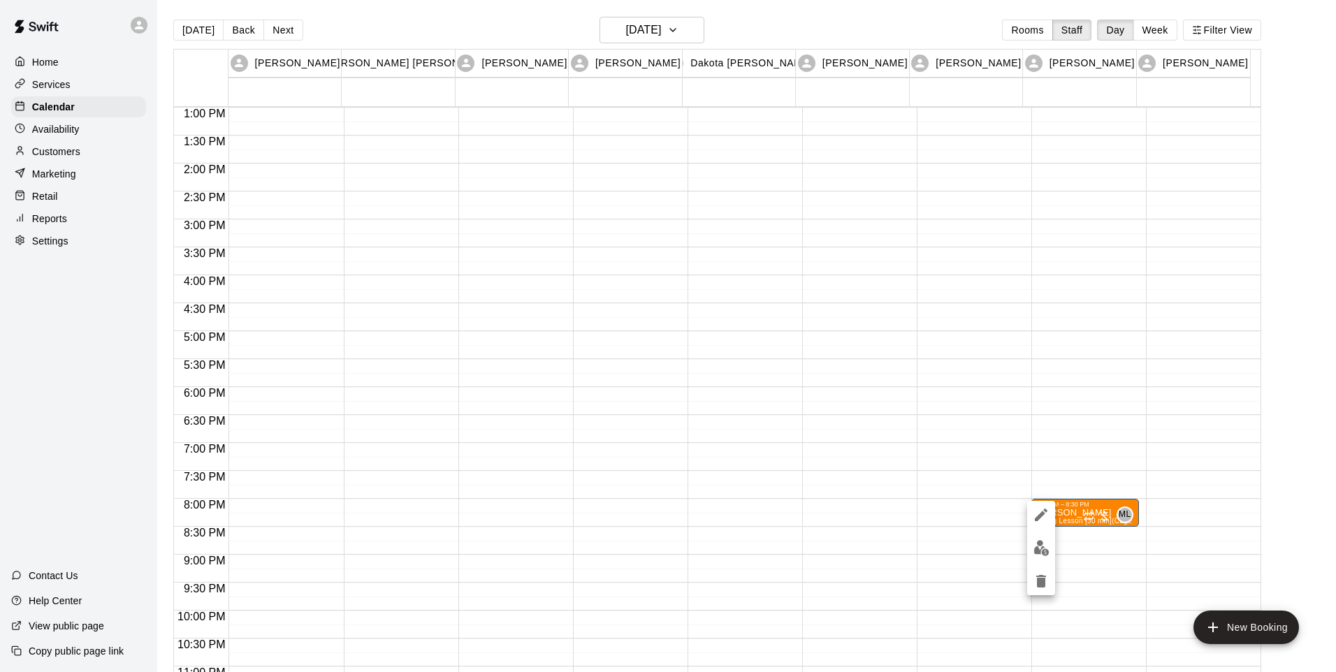
click at [1042, 579] on icon "delete" at bounding box center [1041, 581] width 10 height 13
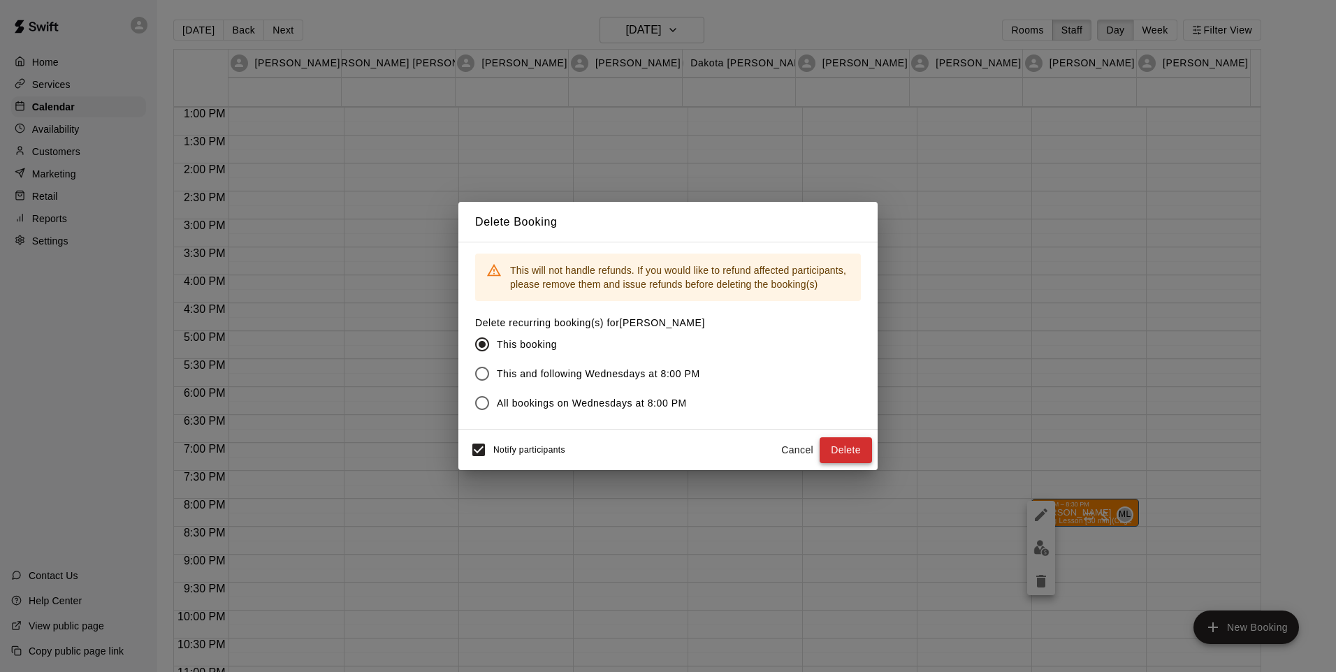
click at [843, 444] on button "Delete" at bounding box center [846, 450] width 52 height 26
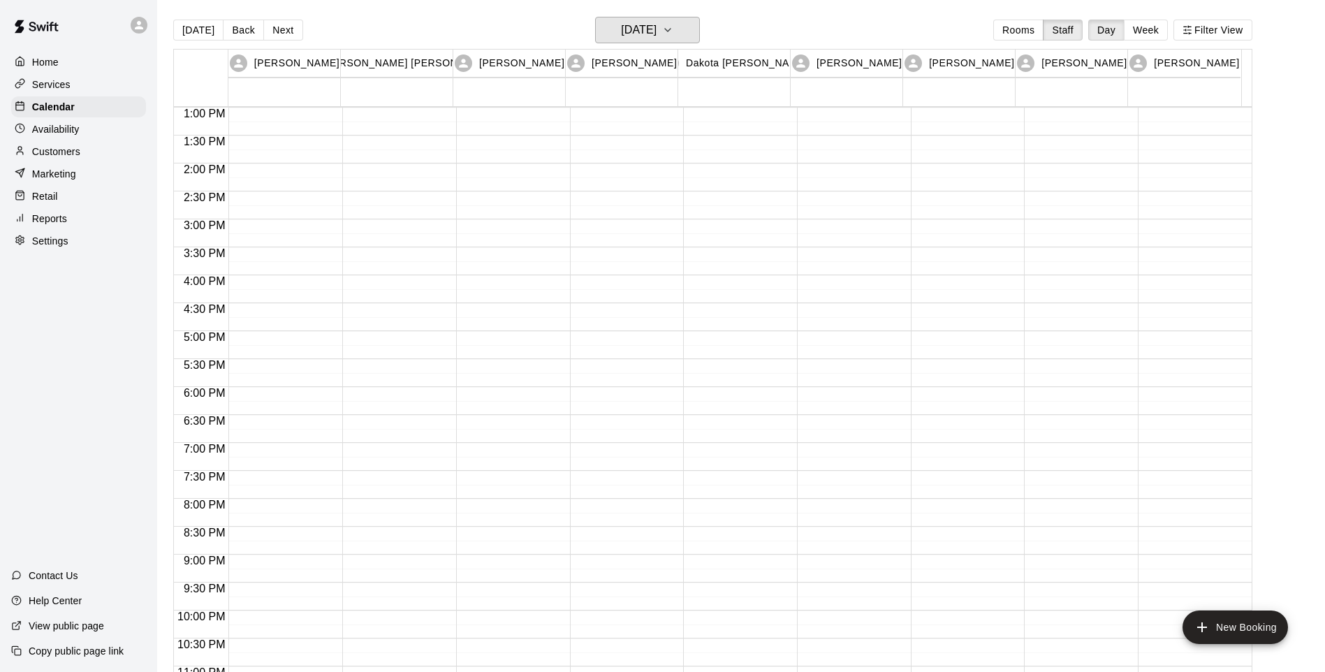
click at [674, 32] on icon "button" at bounding box center [667, 30] width 11 height 17
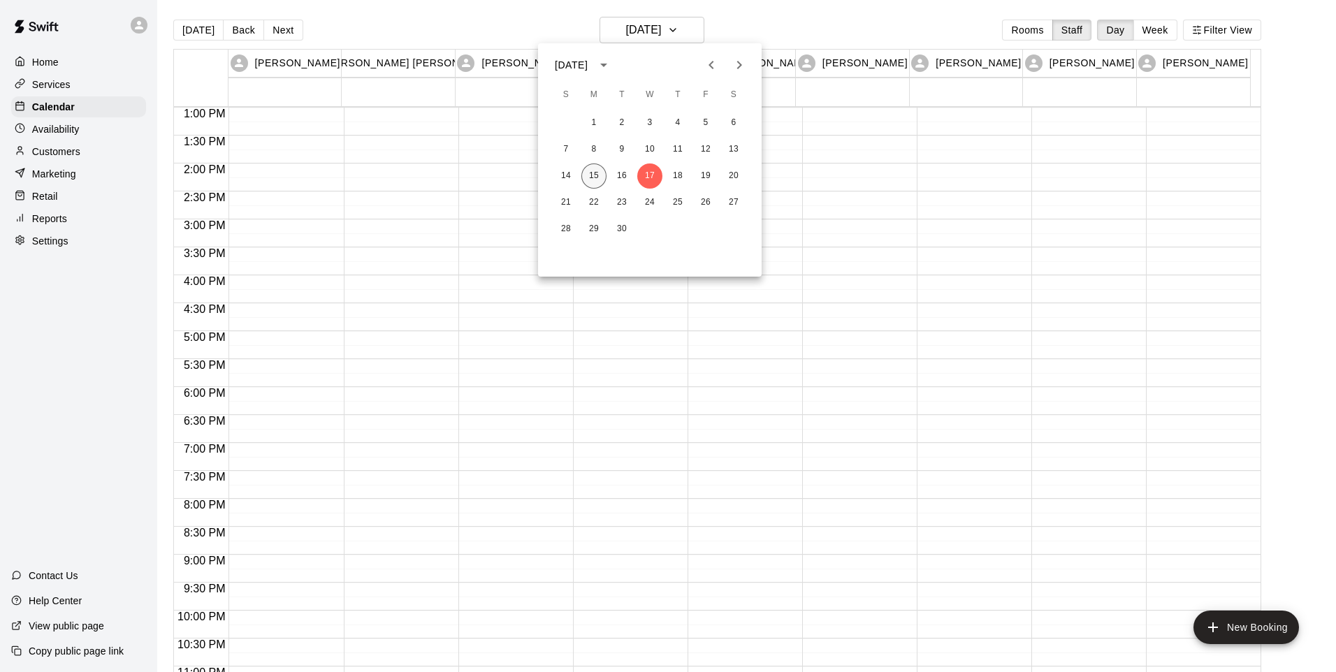
click at [591, 181] on button "15" at bounding box center [593, 175] width 25 height 25
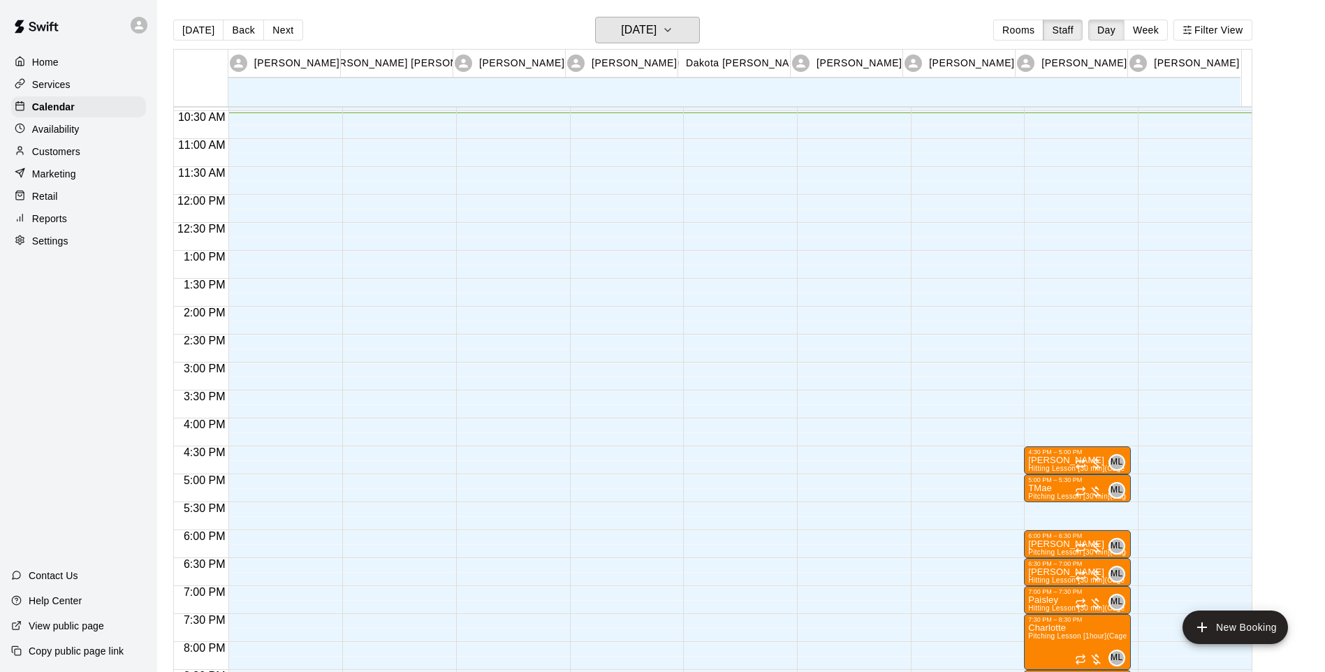
scroll to position [587, 0]
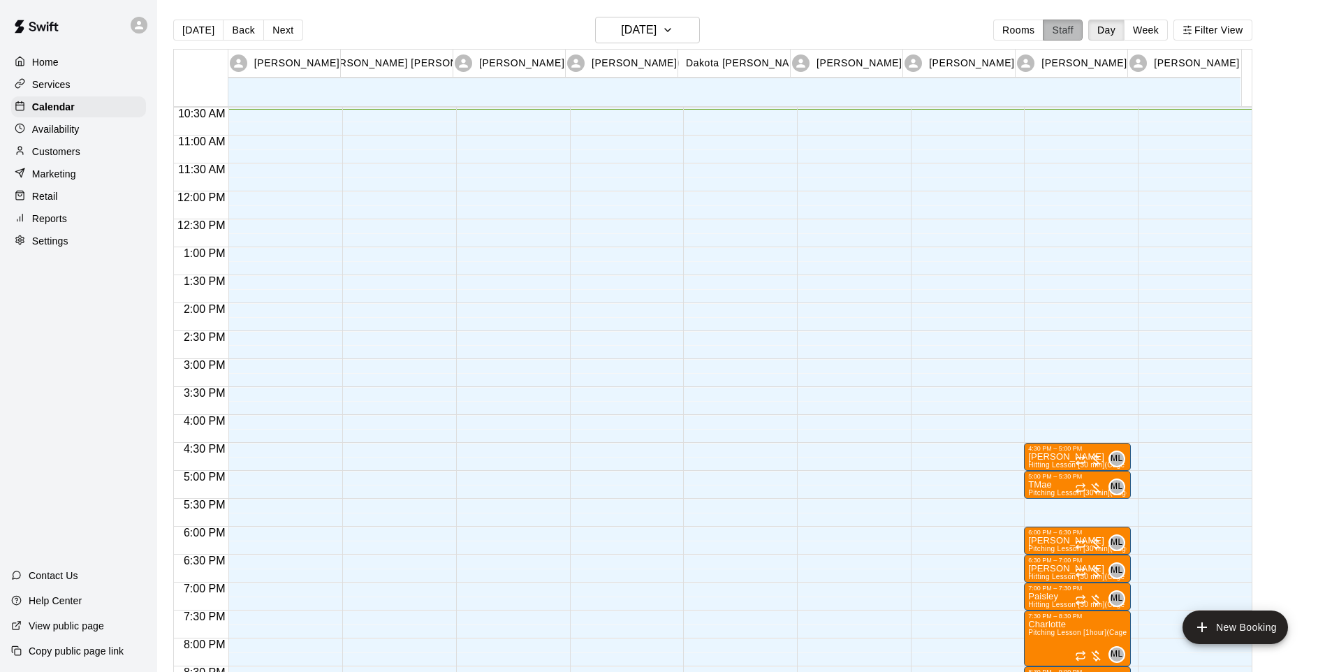
click at [1074, 27] on button "Staff" at bounding box center [1063, 30] width 40 height 21
click at [1039, 22] on button "Rooms" at bounding box center [1019, 30] width 50 height 21
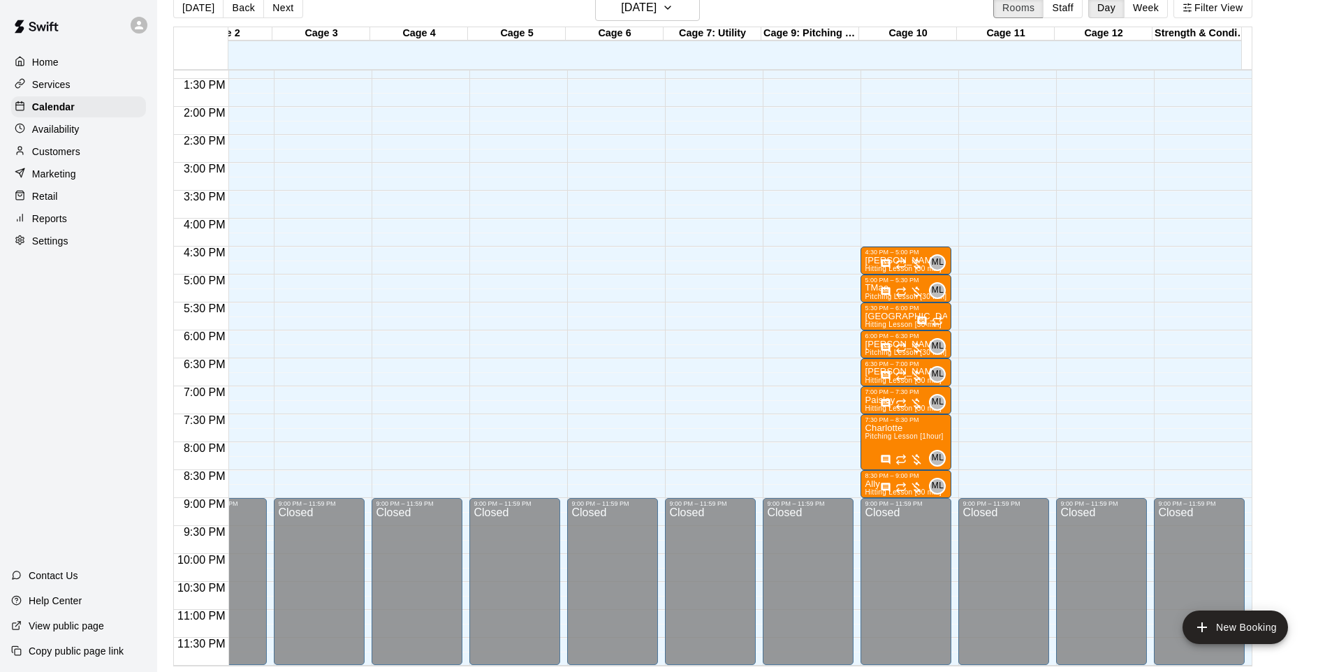
scroll to position [0, 0]
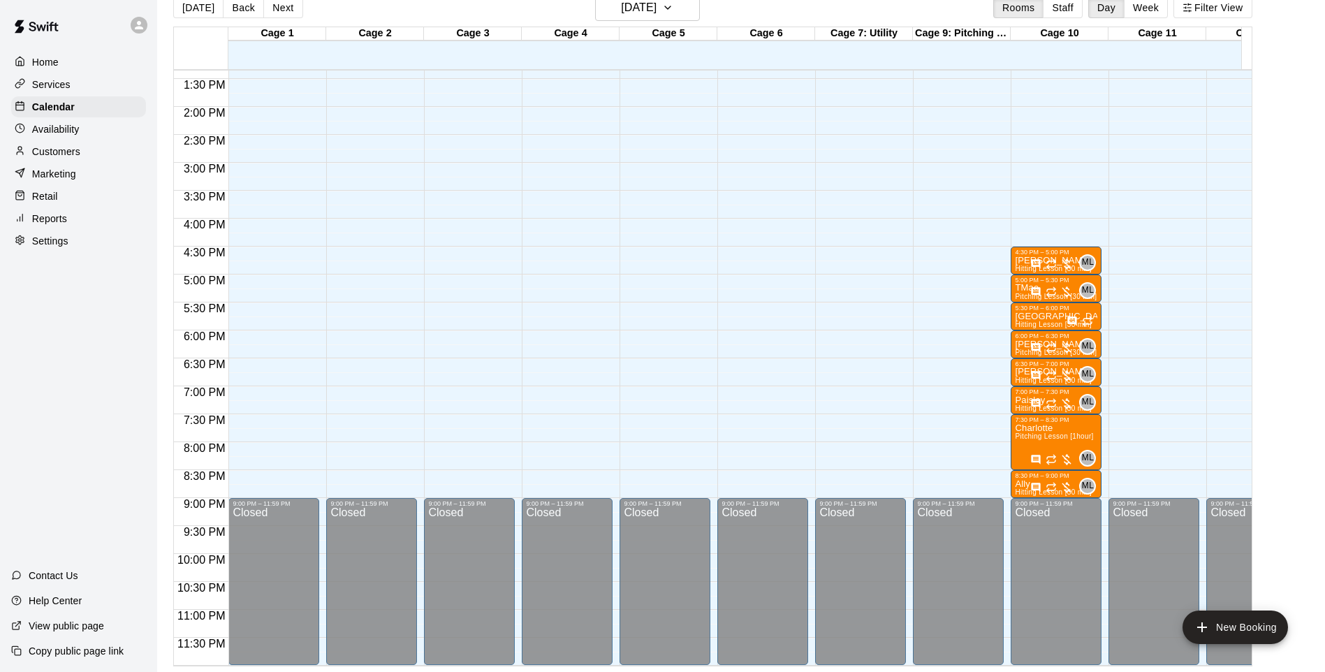
click at [30, 71] on div "Home" at bounding box center [78, 62] width 135 height 21
